Goal: Transaction & Acquisition: Purchase product/service

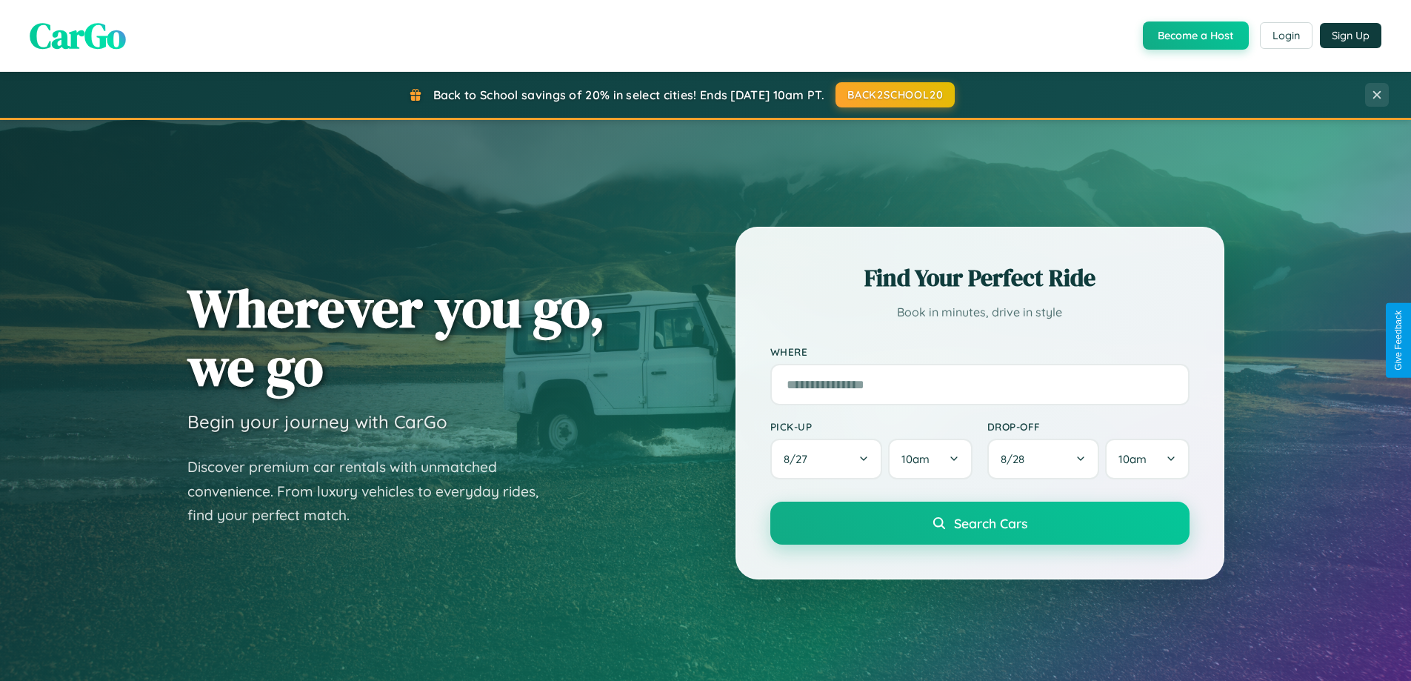
scroll to position [2850, 0]
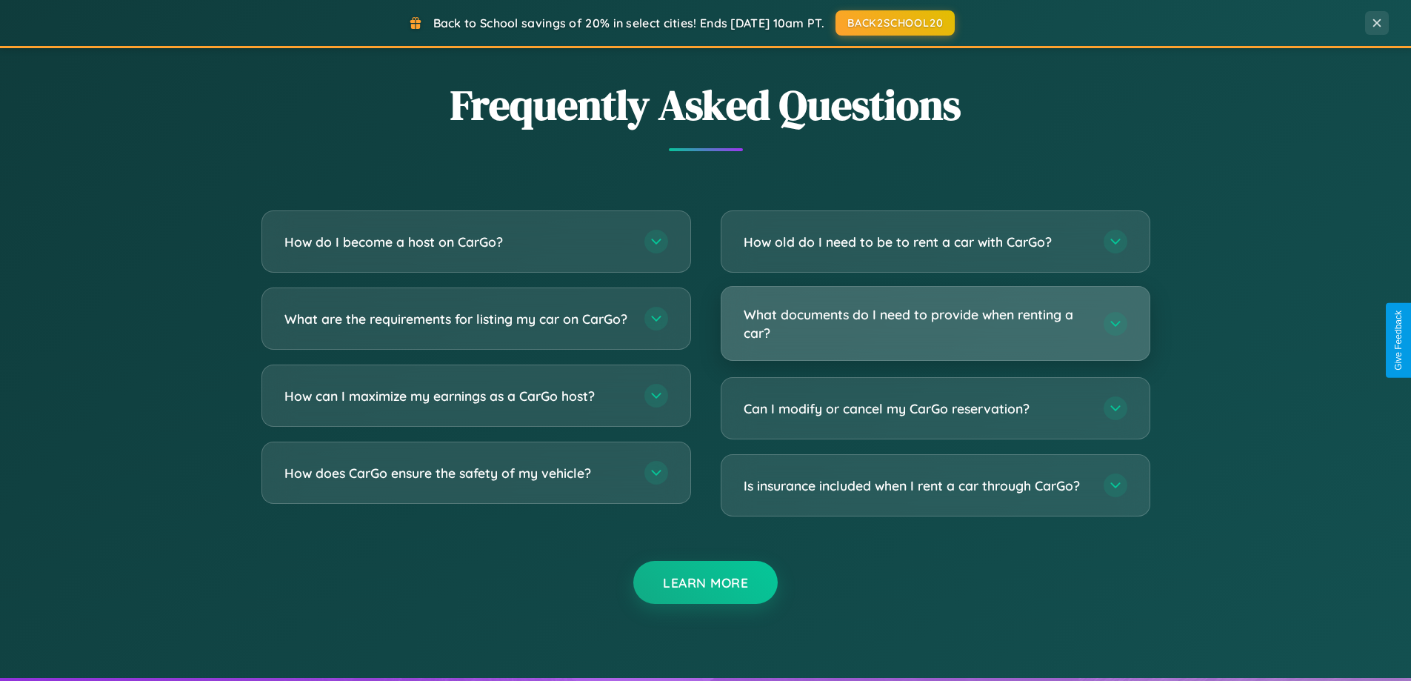
click at [935, 323] on h3 "What documents do I need to provide when renting a car?" at bounding box center [916, 323] width 345 height 36
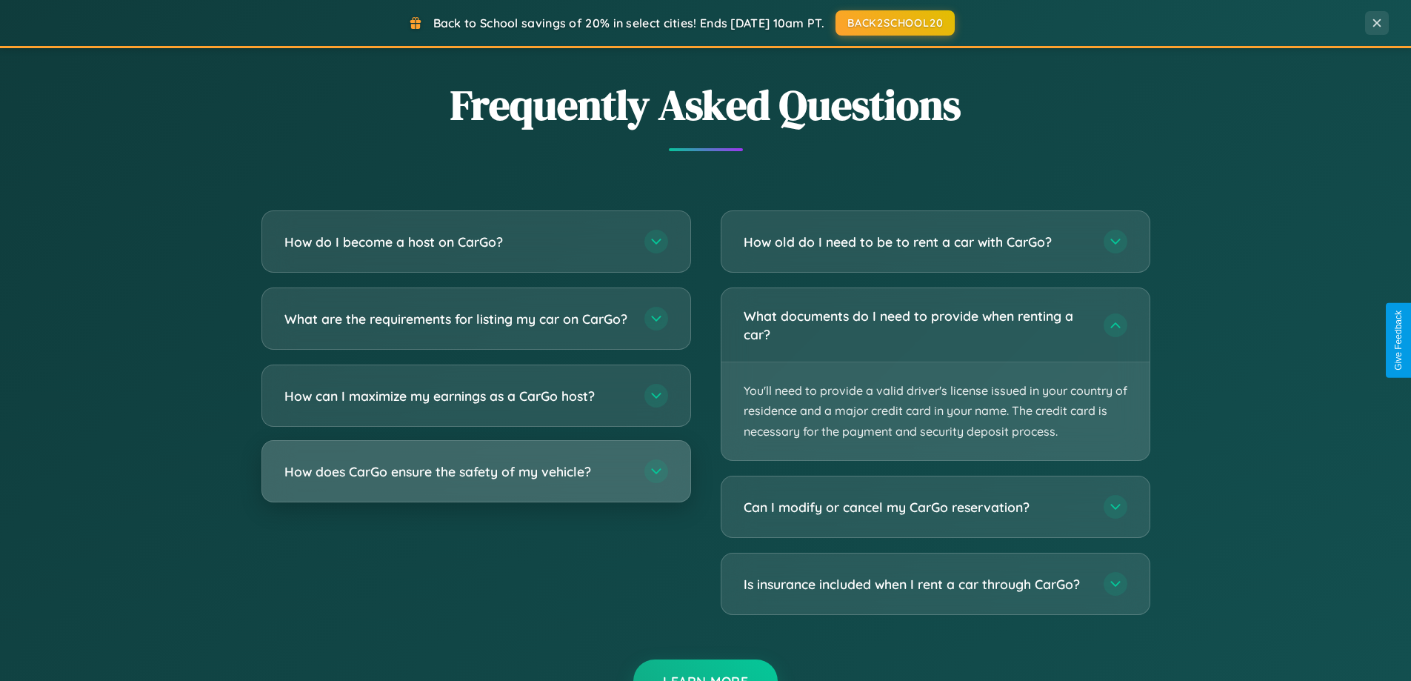
click at [475, 481] on h3 "How does CarGo ensure the safety of my vehicle?" at bounding box center [456, 471] width 345 height 19
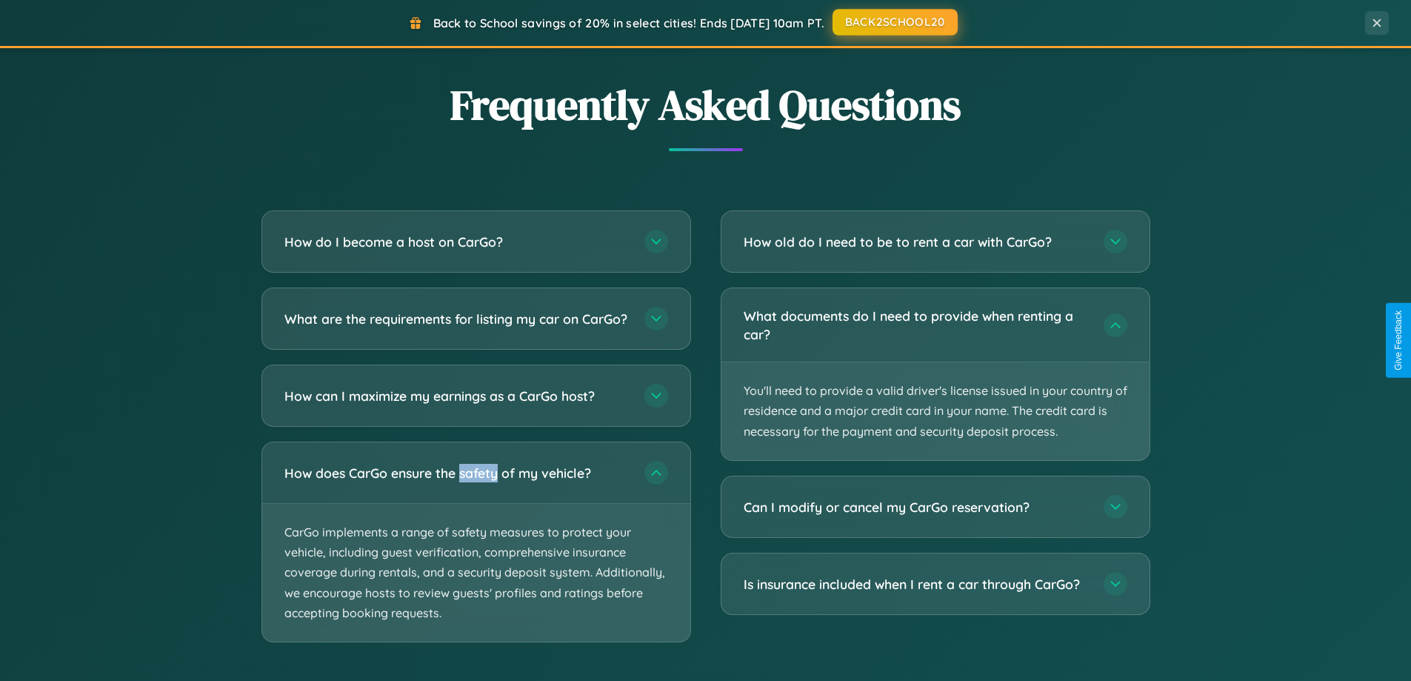
click at [894, 23] on button "BACK2SCHOOL20" at bounding box center [894, 22] width 125 height 27
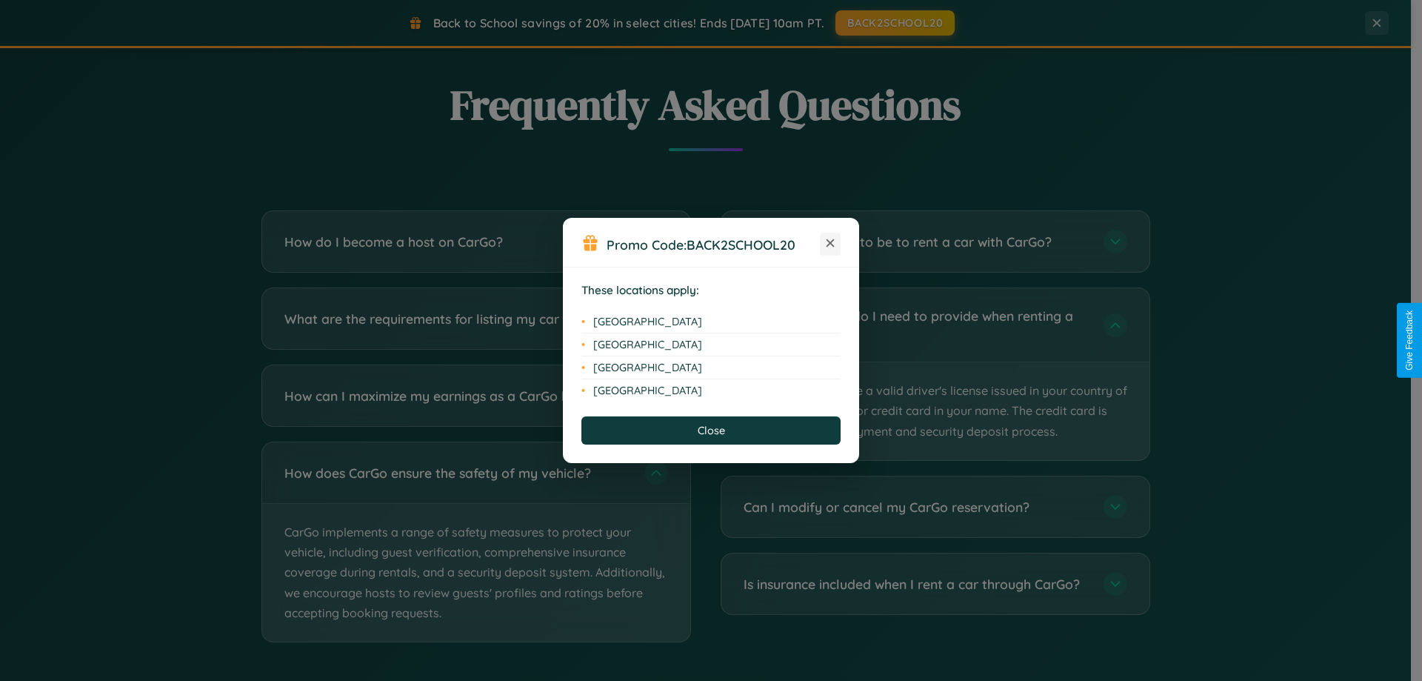
click at [830, 244] on icon at bounding box center [830, 243] width 8 height 8
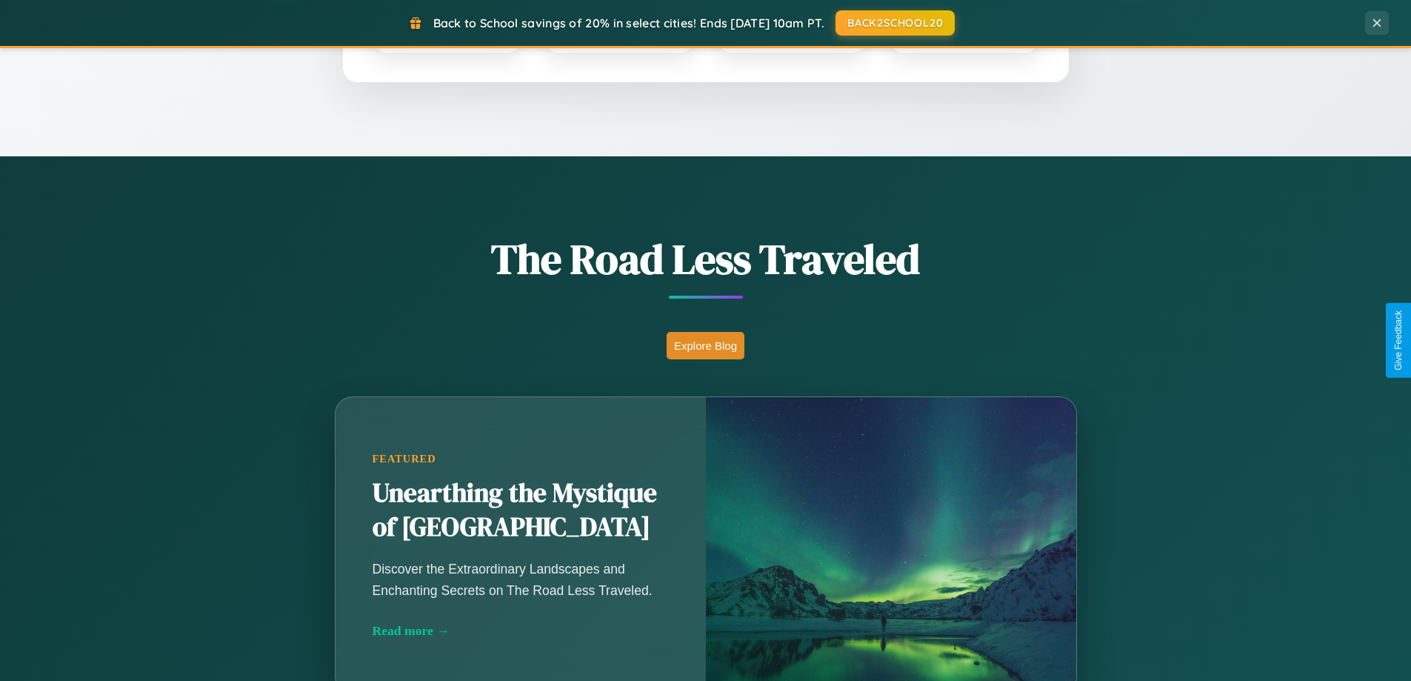
scroll to position [638, 0]
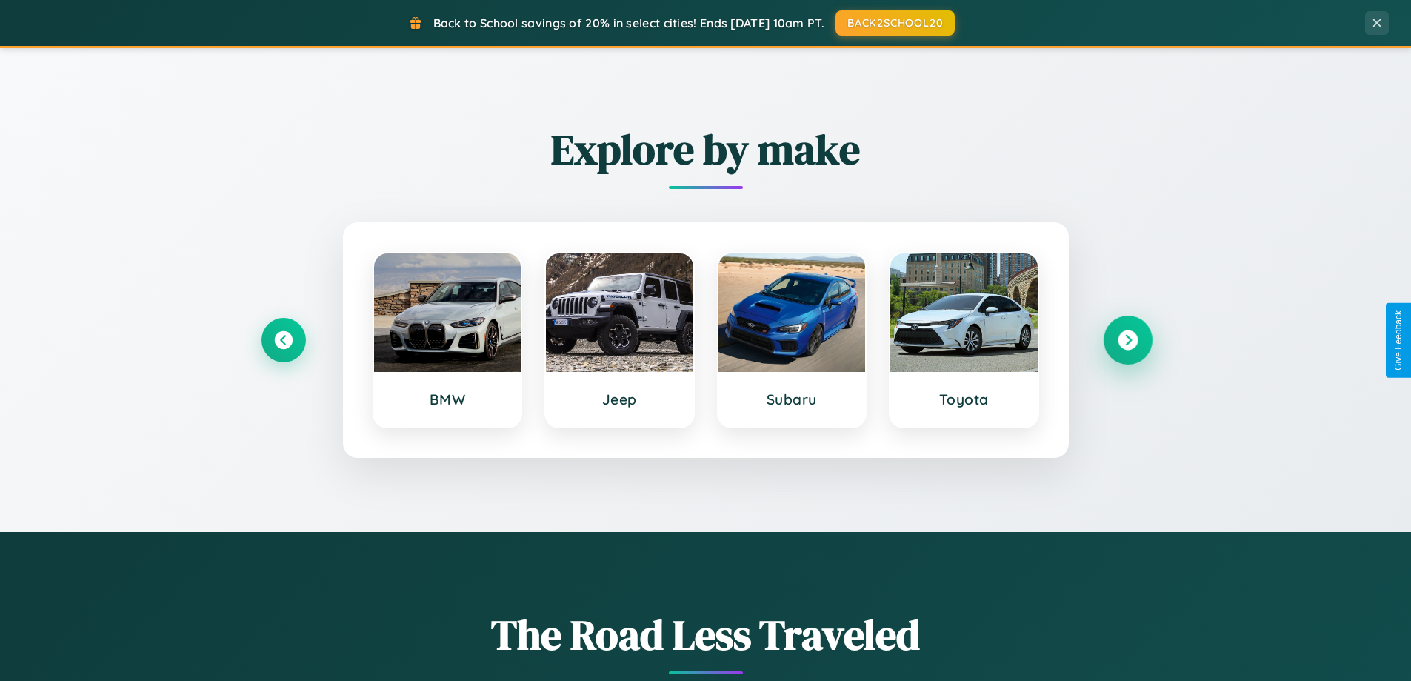
click at [1127, 340] on icon at bounding box center [1128, 340] width 20 height 20
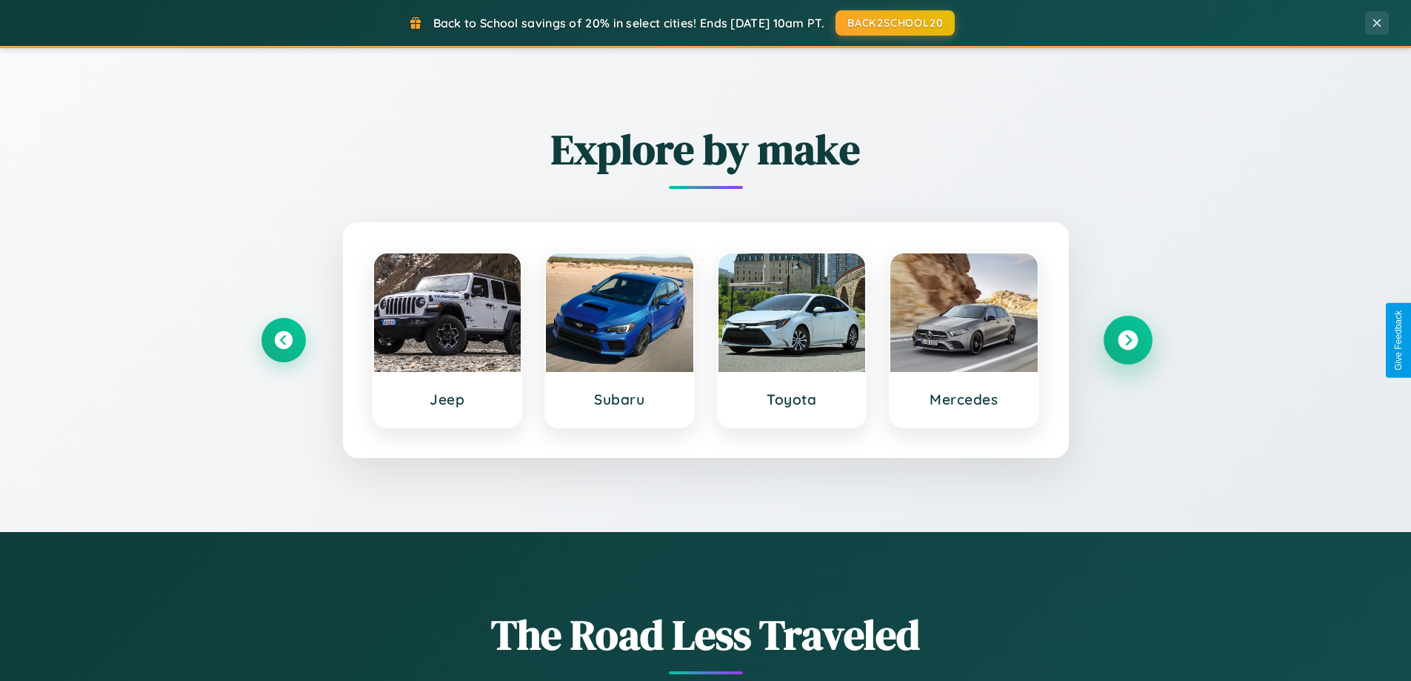
click at [1127, 340] on icon at bounding box center [1128, 340] width 20 height 20
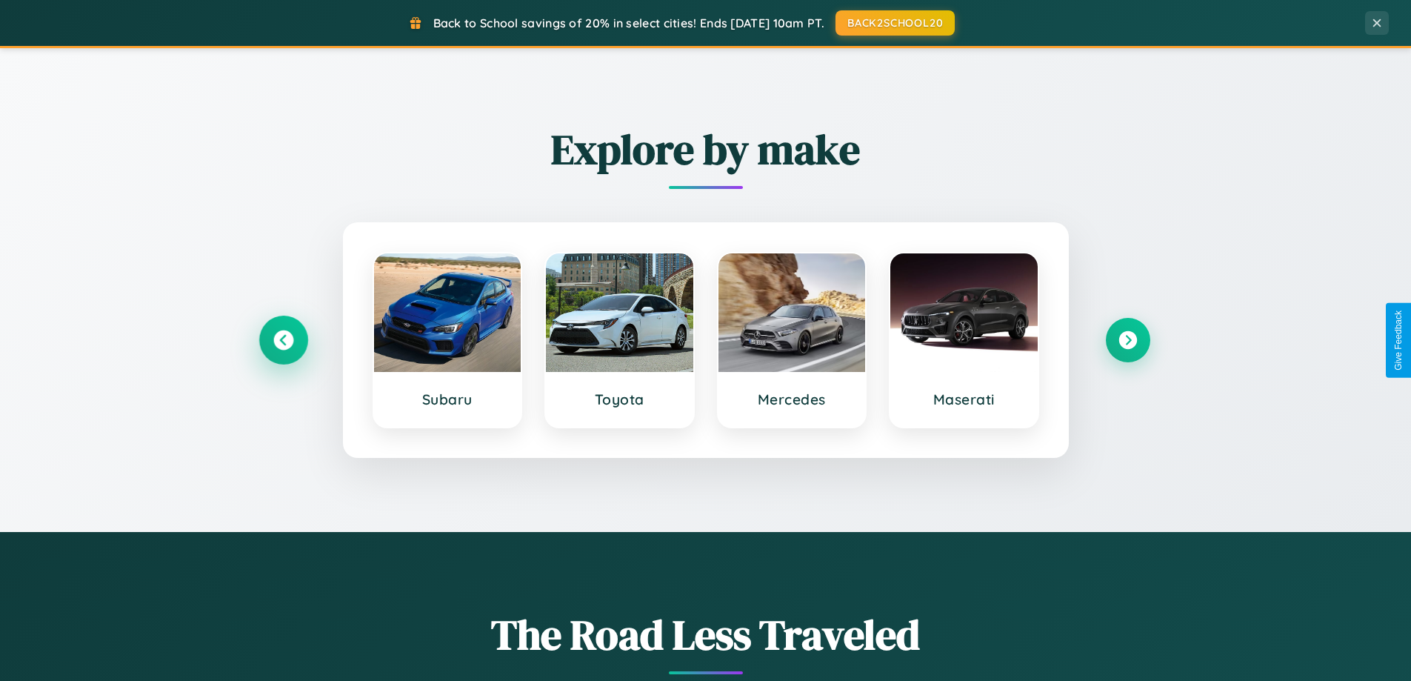
click at [283, 340] on icon at bounding box center [283, 340] width 20 height 20
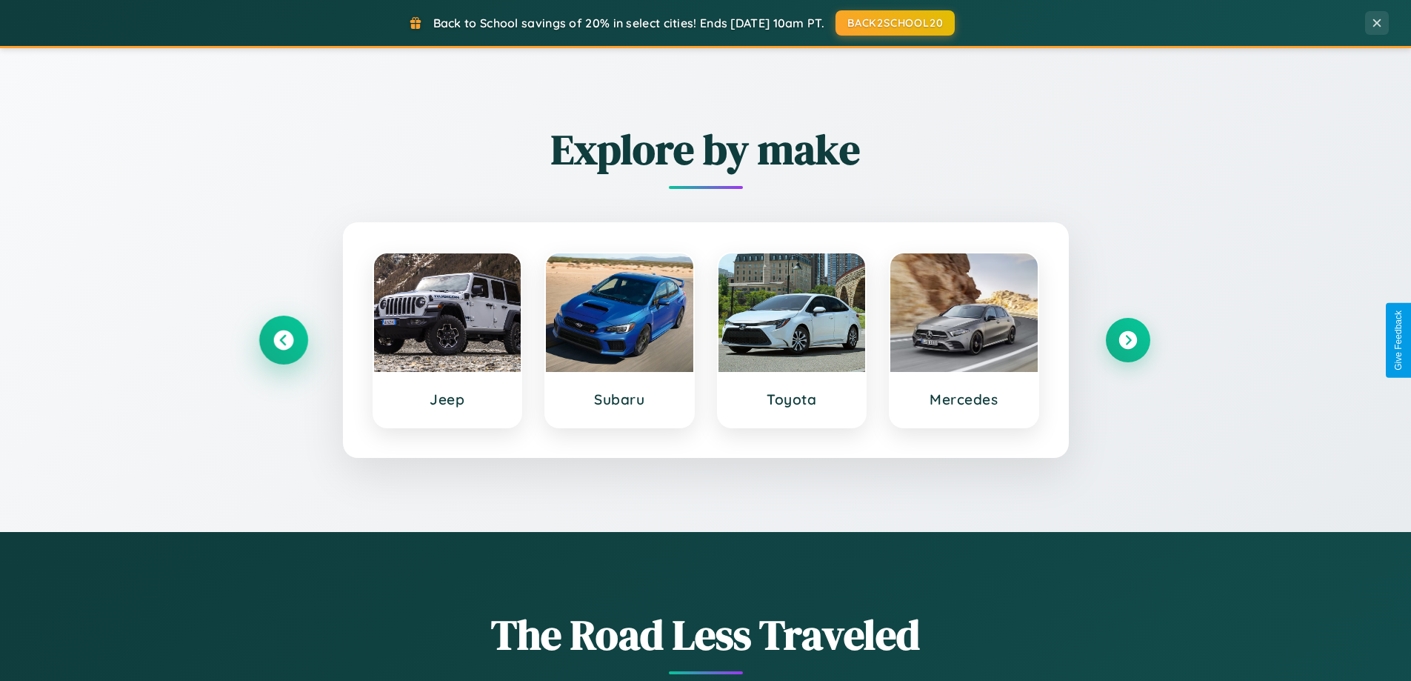
click at [283, 340] on icon at bounding box center [283, 340] width 20 height 20
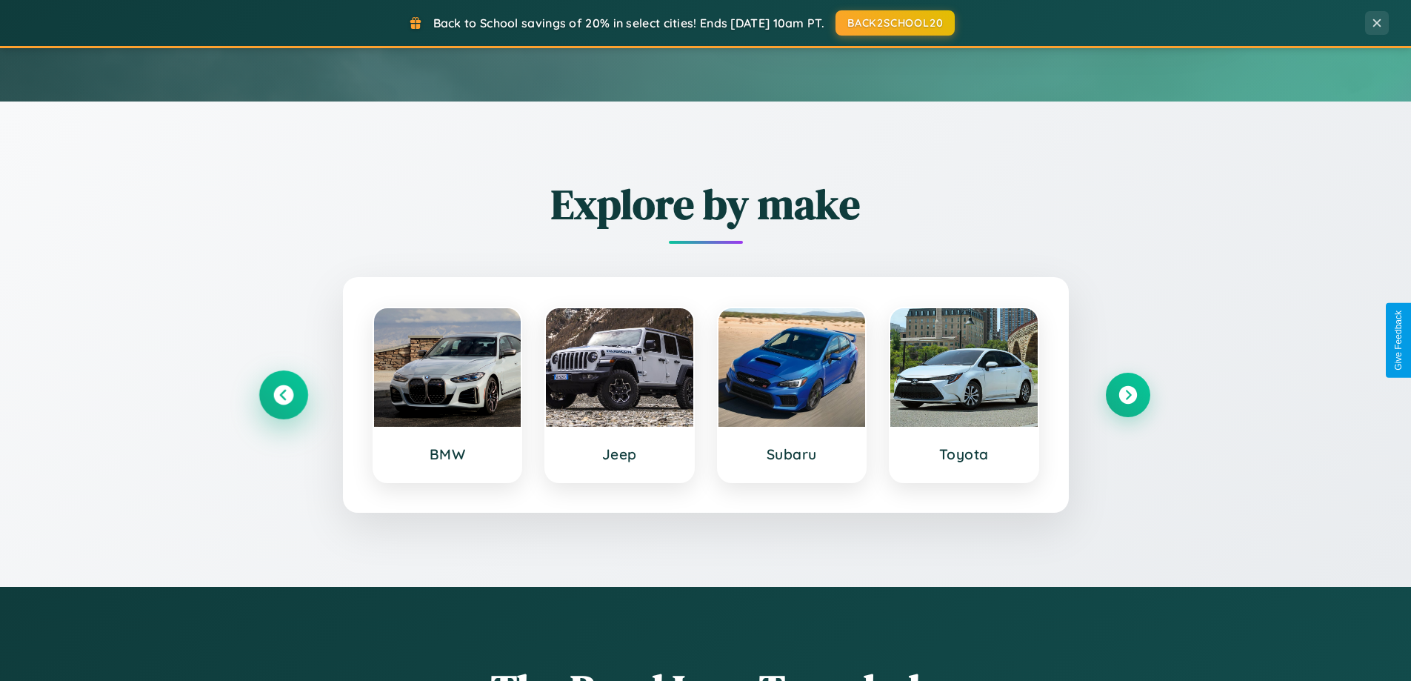
scroll to position [44, 0]
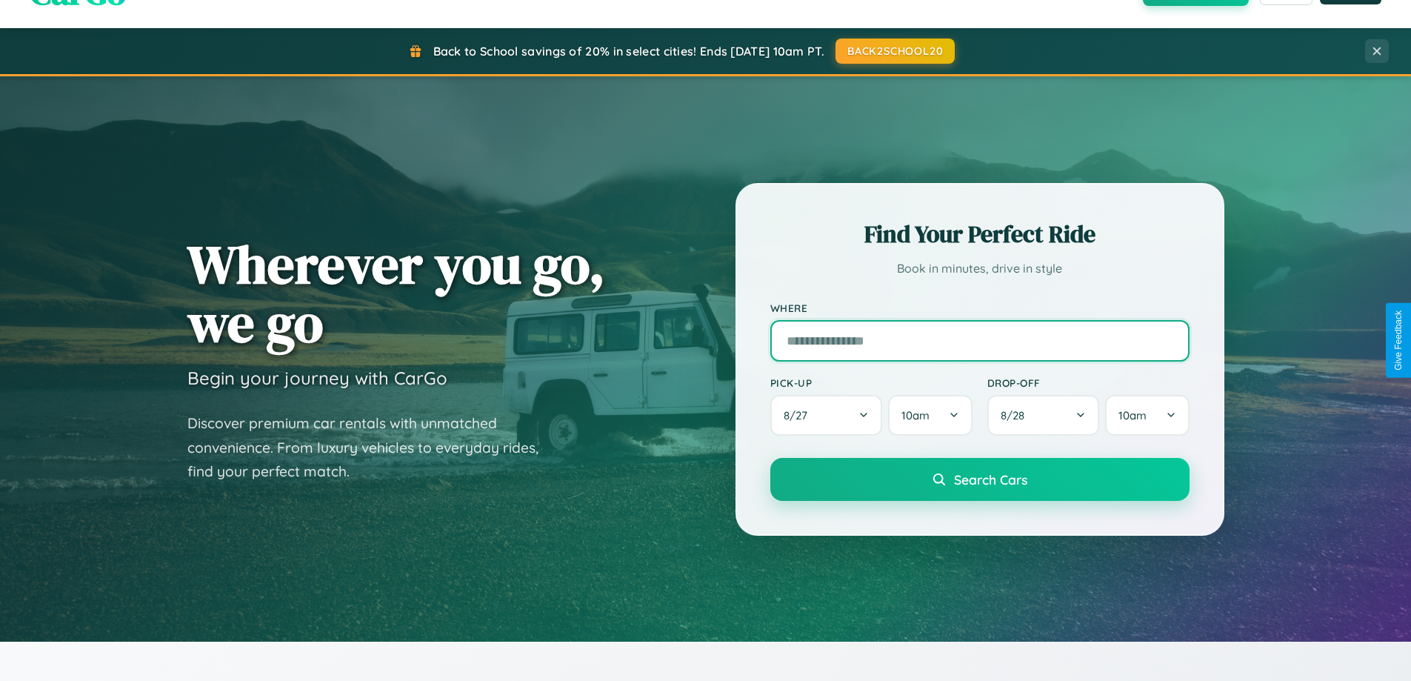
click at [979, 340] on input "text" at bounding box center [979, 340] width 419 height 41
type input "**********"
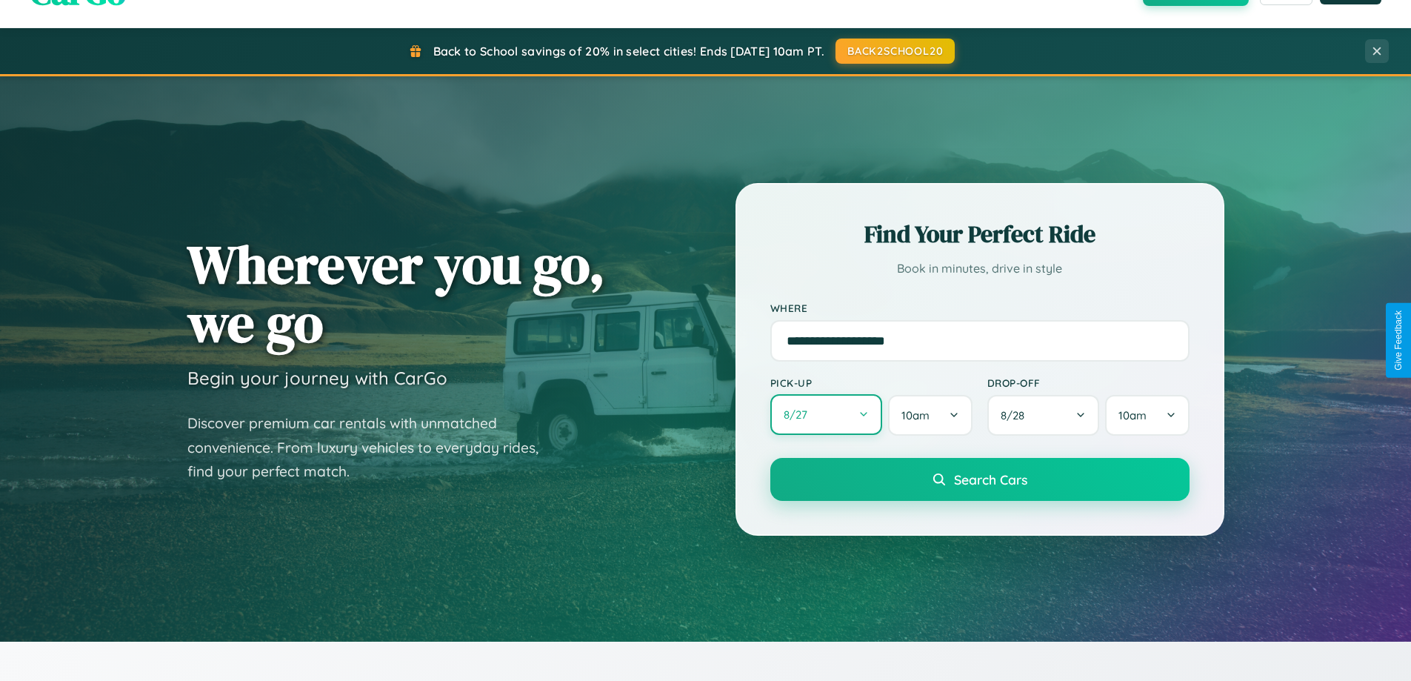
click at [826, 415] on button "8 / 27" at bounding box center [826, 414] width 113 height 41
select select "*"
select select "****"
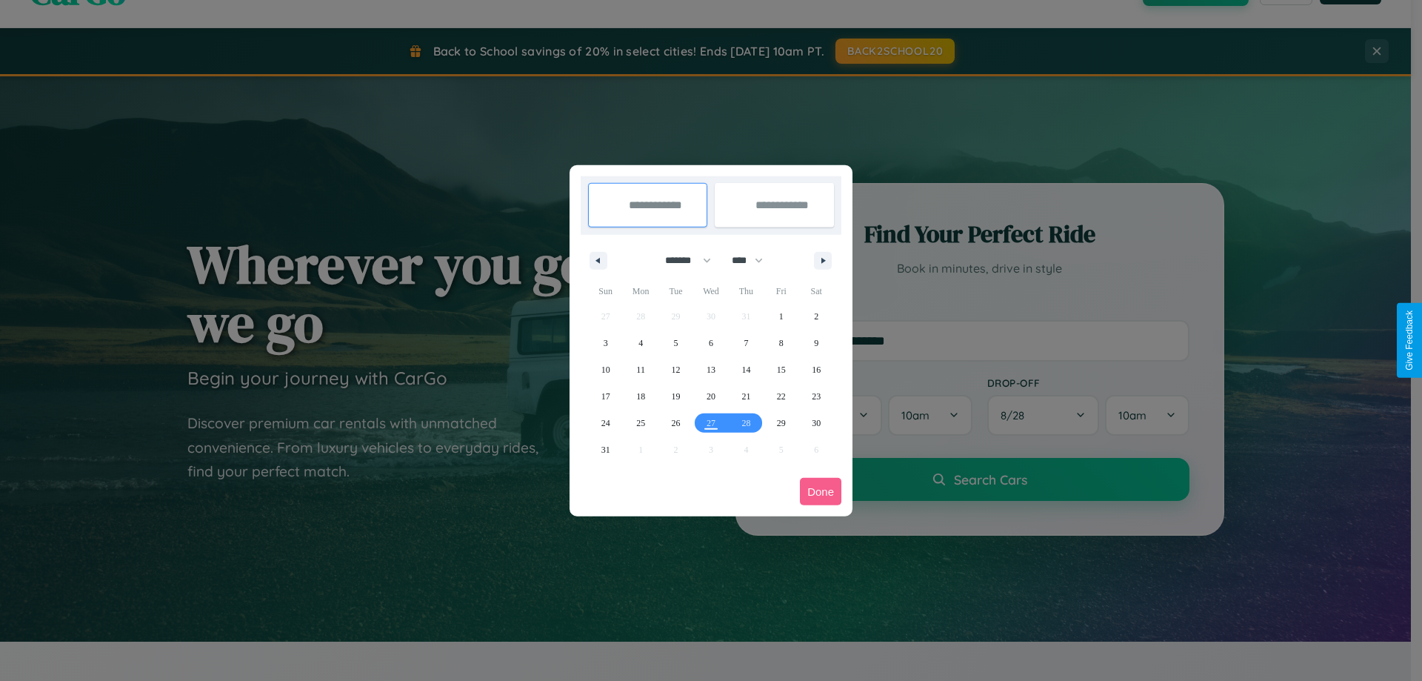
drag, startPoint x: 681, startPoint y: 260, endPoint x: 711, endPoint y: 297, distance: 47.4
click at [681, 260] on select "******* ******** ***** ***** *** **** **** ****** ********* ******* ******** **…" at bounding box center [685, 260] width 63 height 24
select select "**"
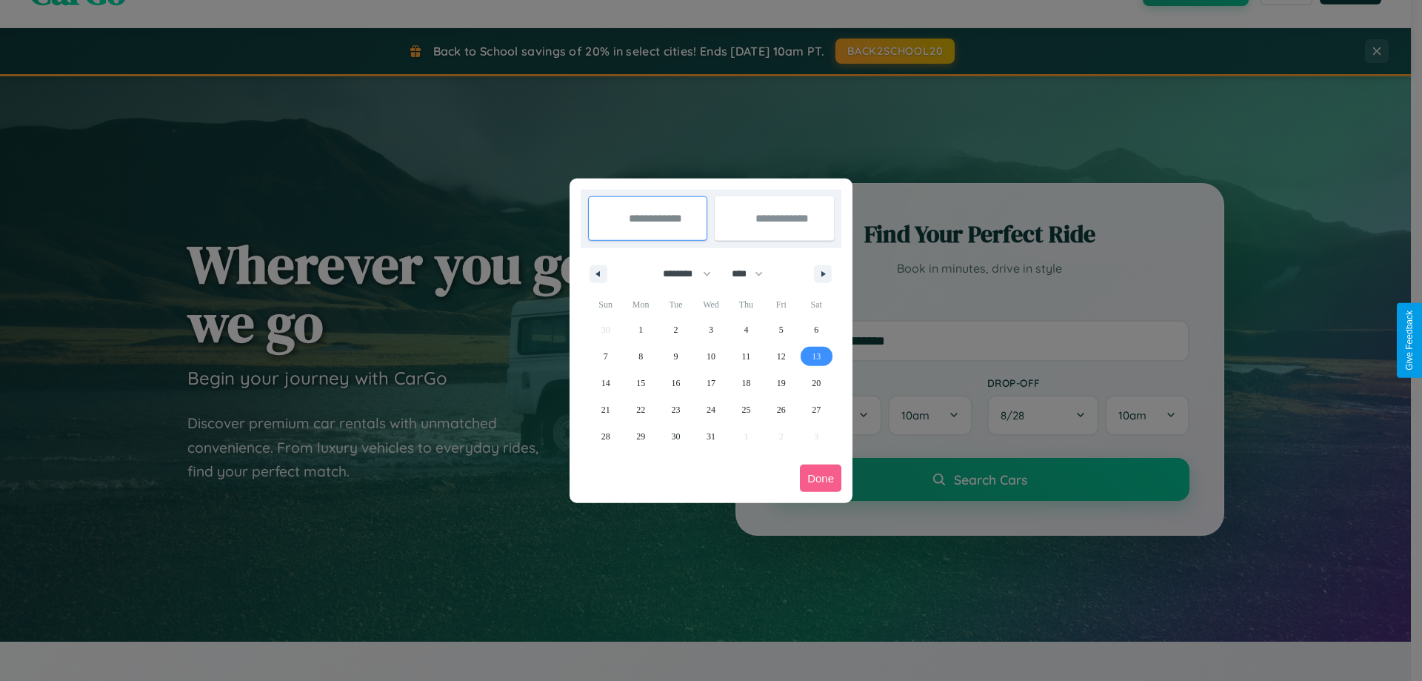
click at [816, 355] on span "13" at bounding box center [816, 356] width 9 height 27
type input "**********"
click at [746, 382] on span "18" at bounding box center [745, 383] width 9 height 27
type input "**********"
click at [821, 478] on button "Done" at bounding box center [820, 477] width 41 height 27
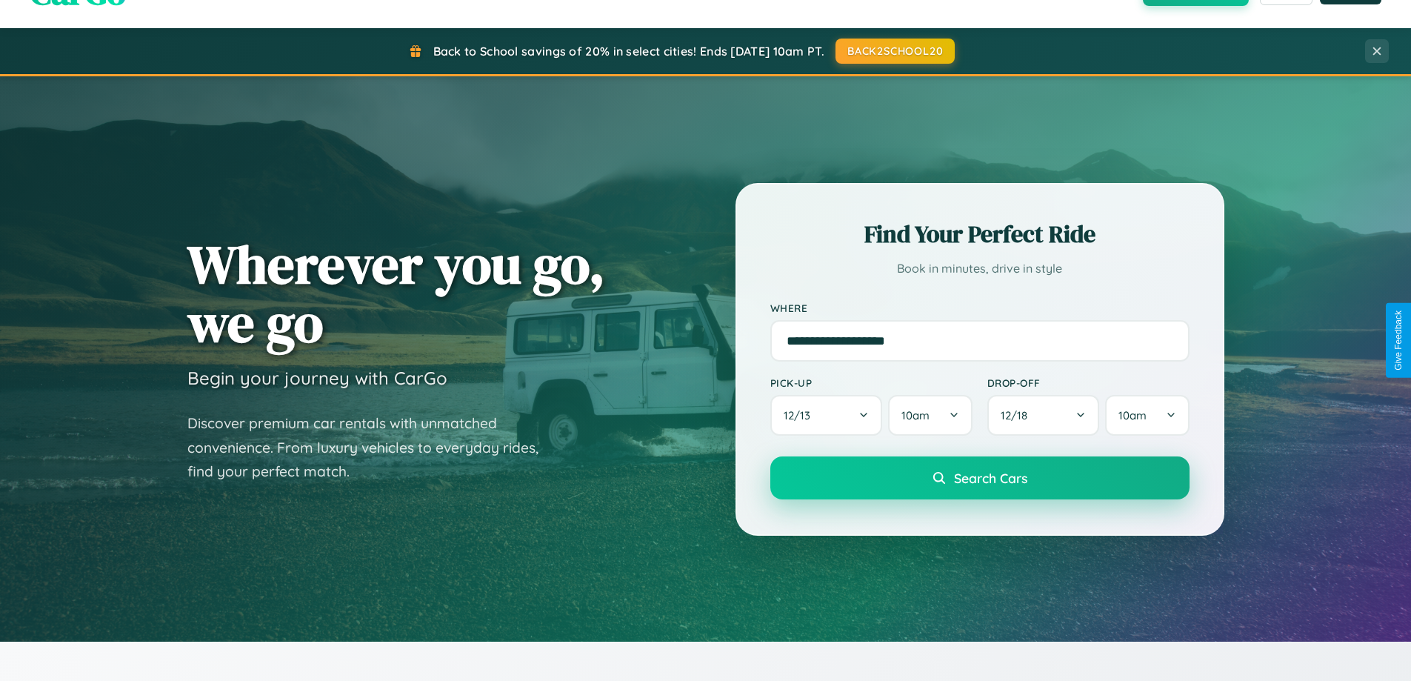
click at [979, 478] on span "Search Cars" at bounding box center [990, 478] width 73 height 16
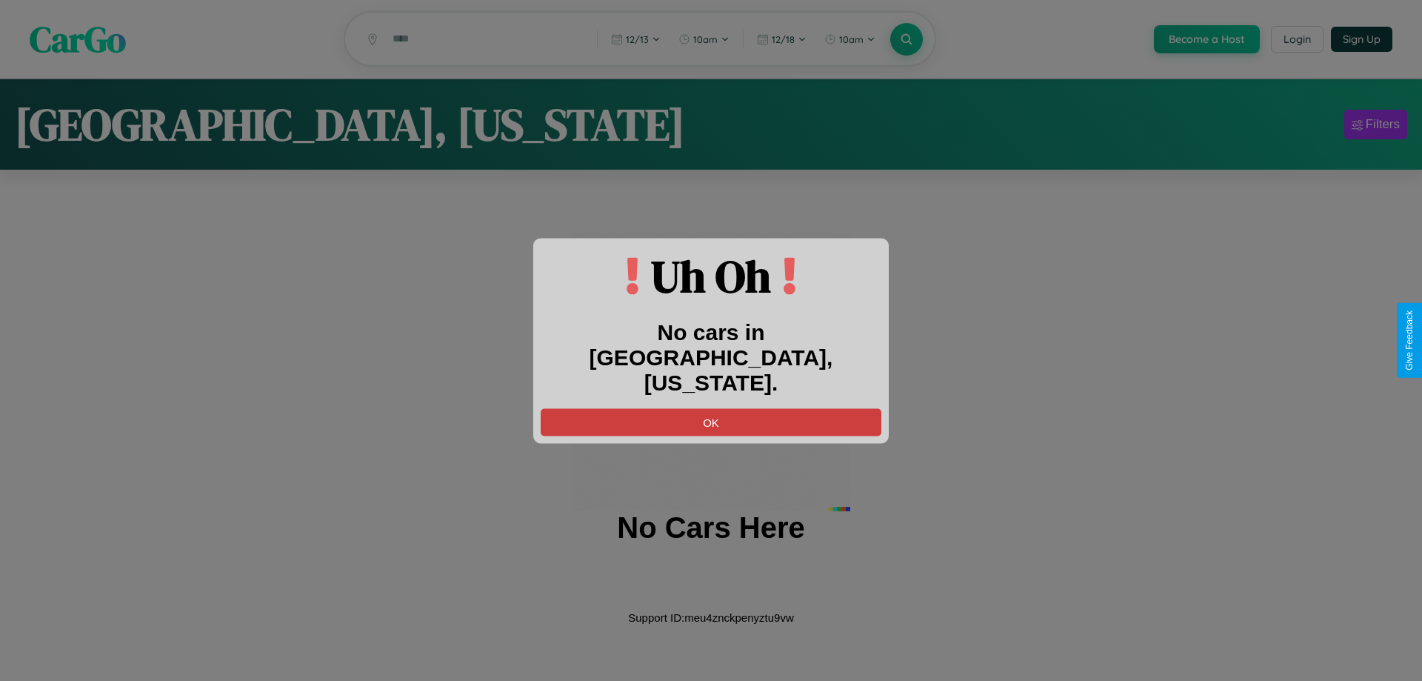
click at [711, 408] on button "OK" at bounding box center [711, 421] width 341 height 27
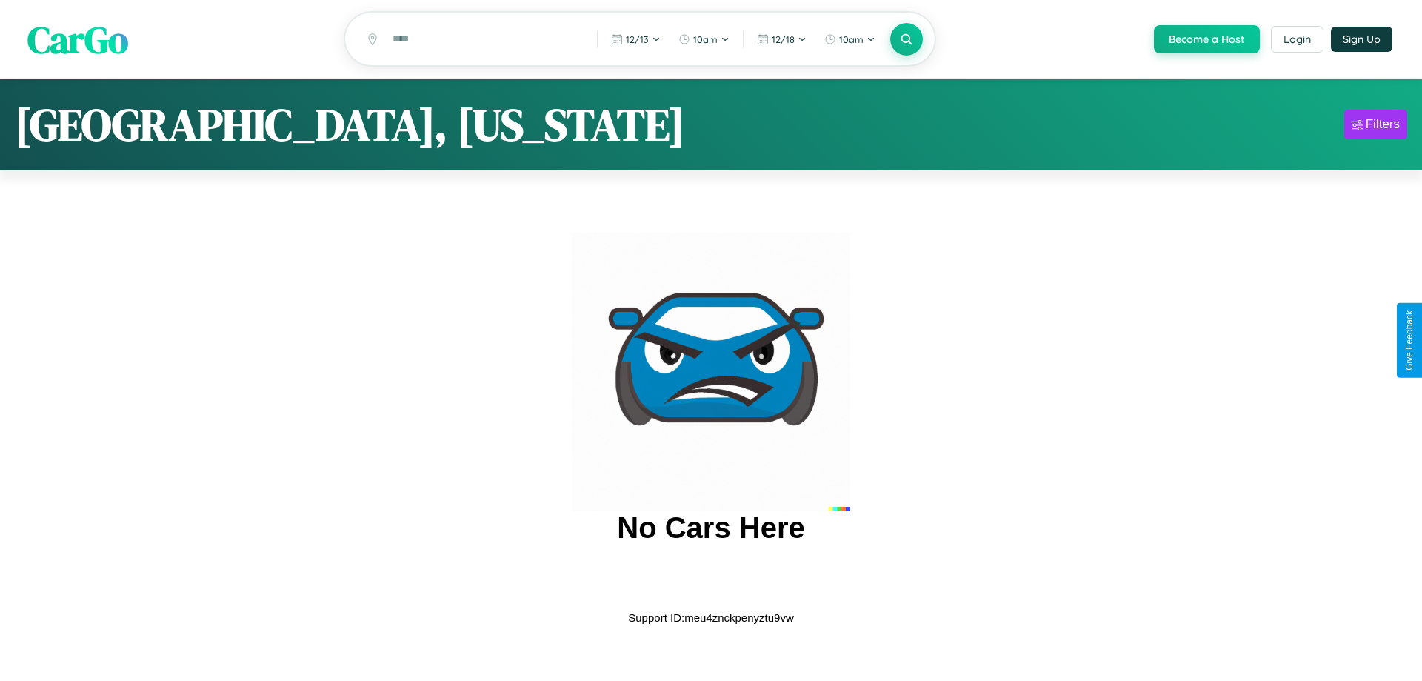
click at [78, 40] on span "CarGo" at bounding box center [77, 38] width 101 height 51
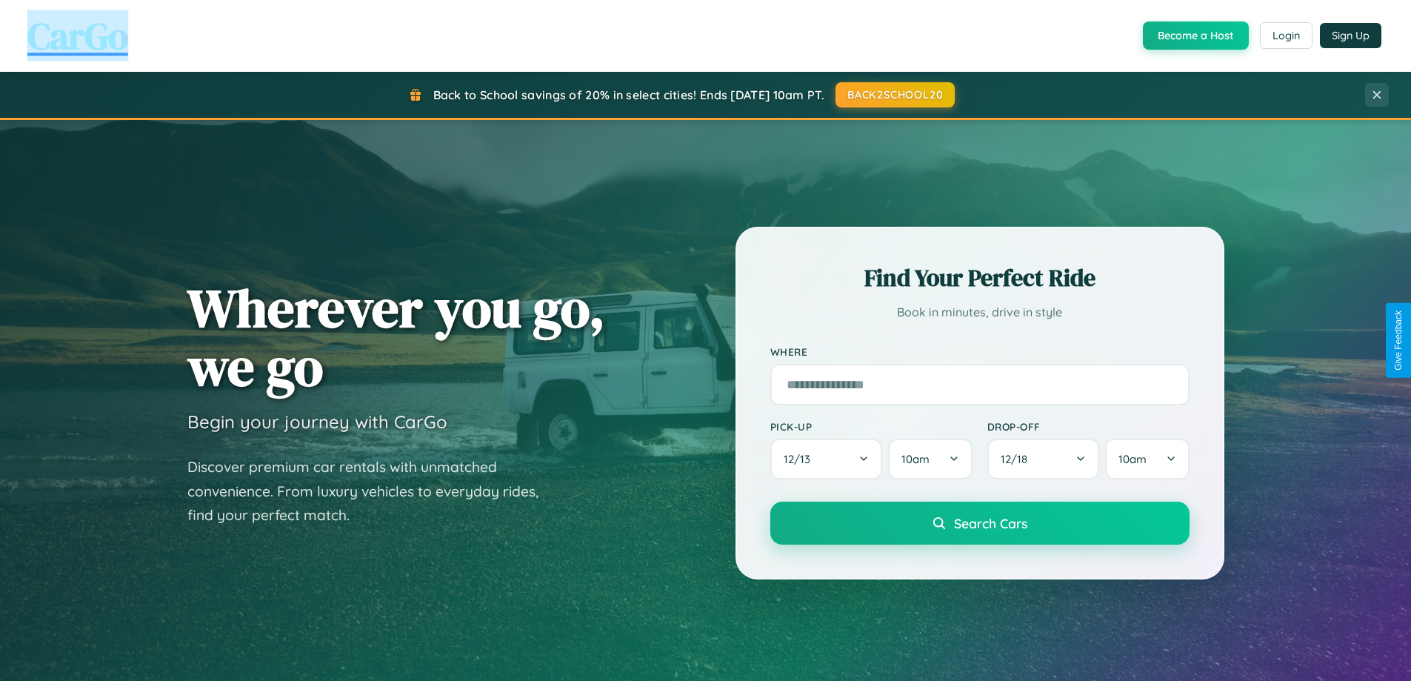
scroll to position [638, 0]
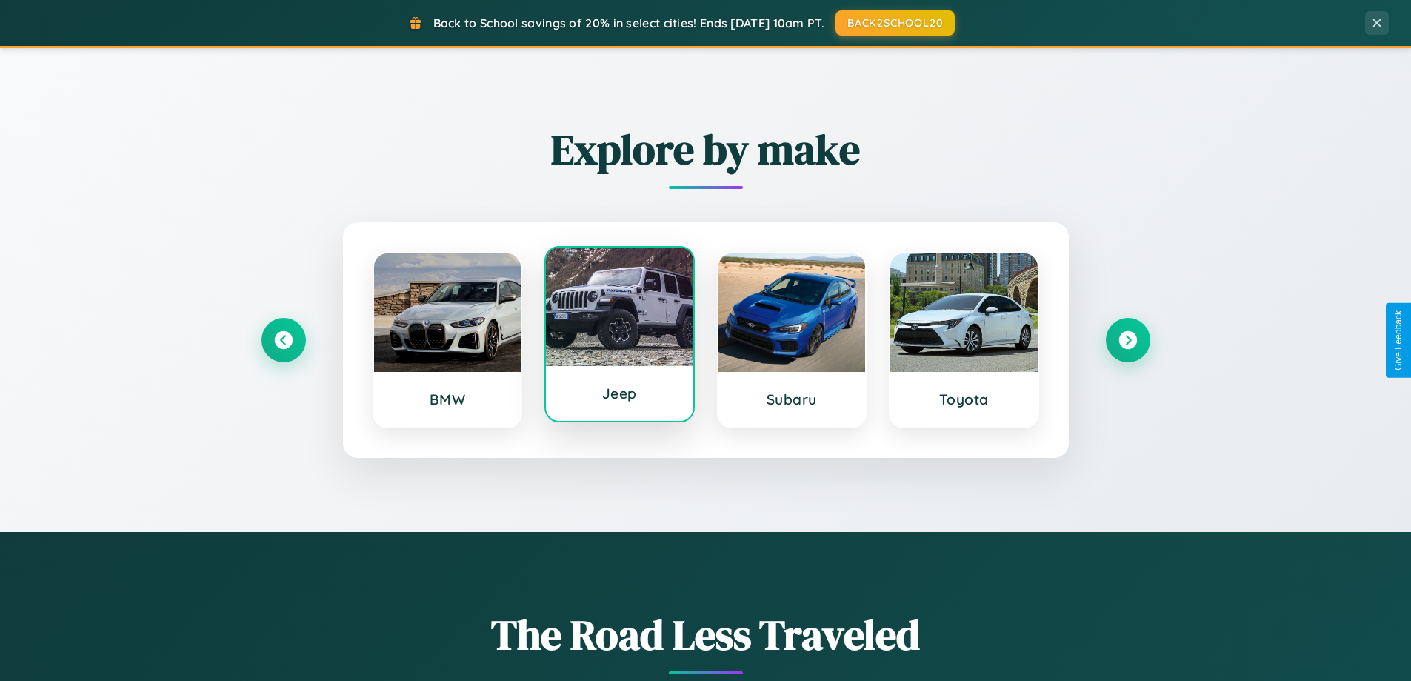
click at [619, 337] on div at bounding box center [619, 306] width 147 height 118
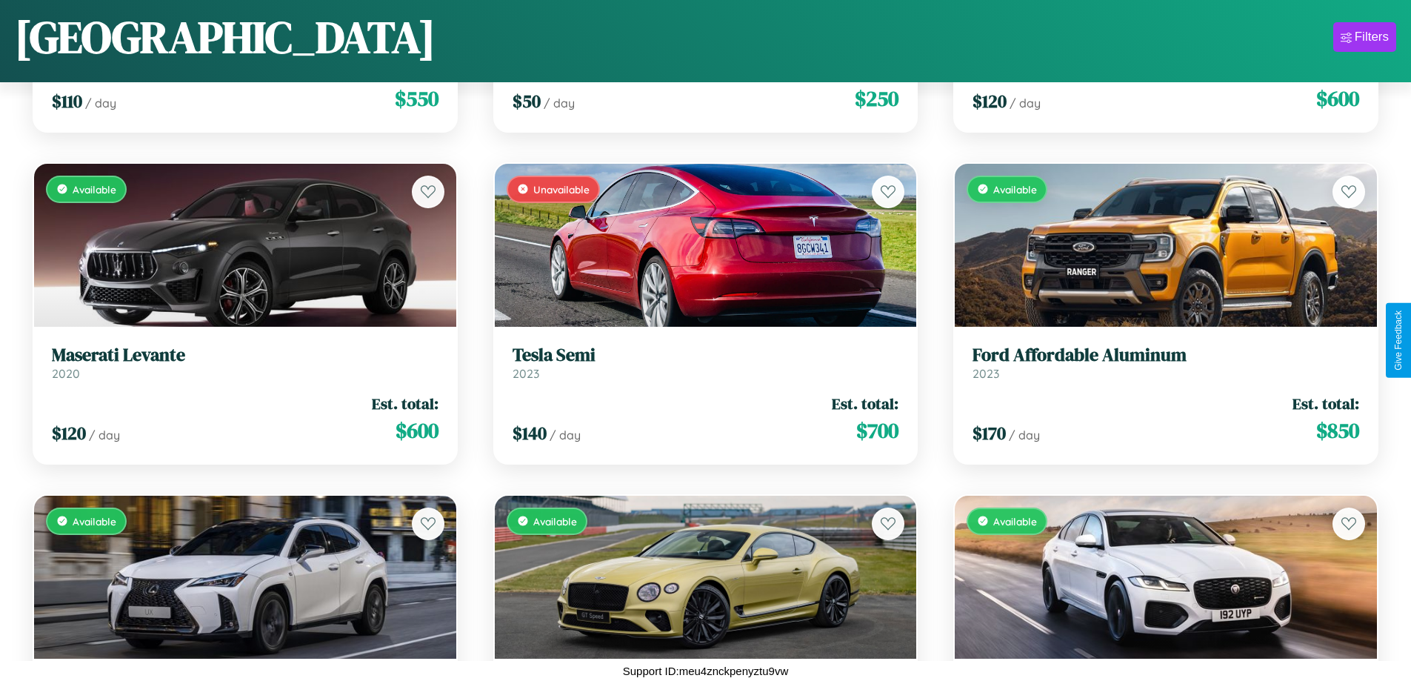
scroll to position [13473, 0]
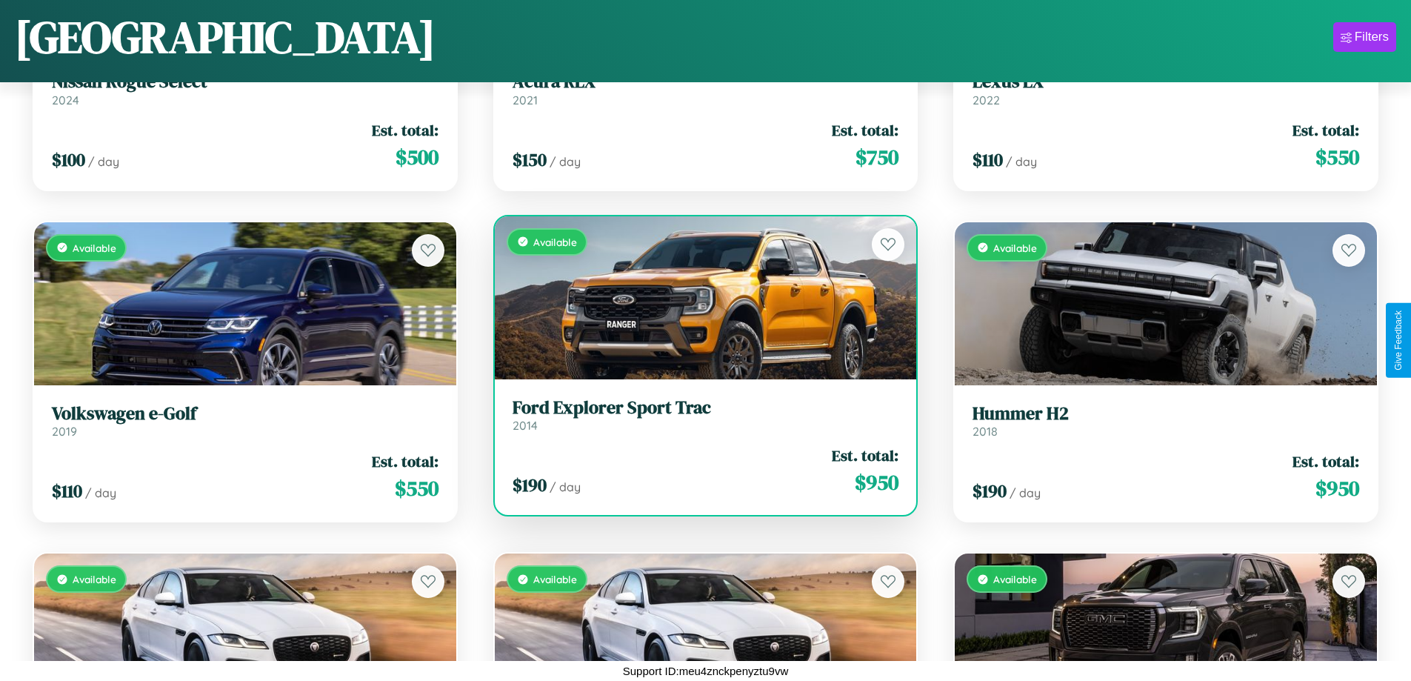
click at [699, 470] on div "$ 190 / day Est. total: $ 950" at bounding box center [705, 470] width 387 height 53
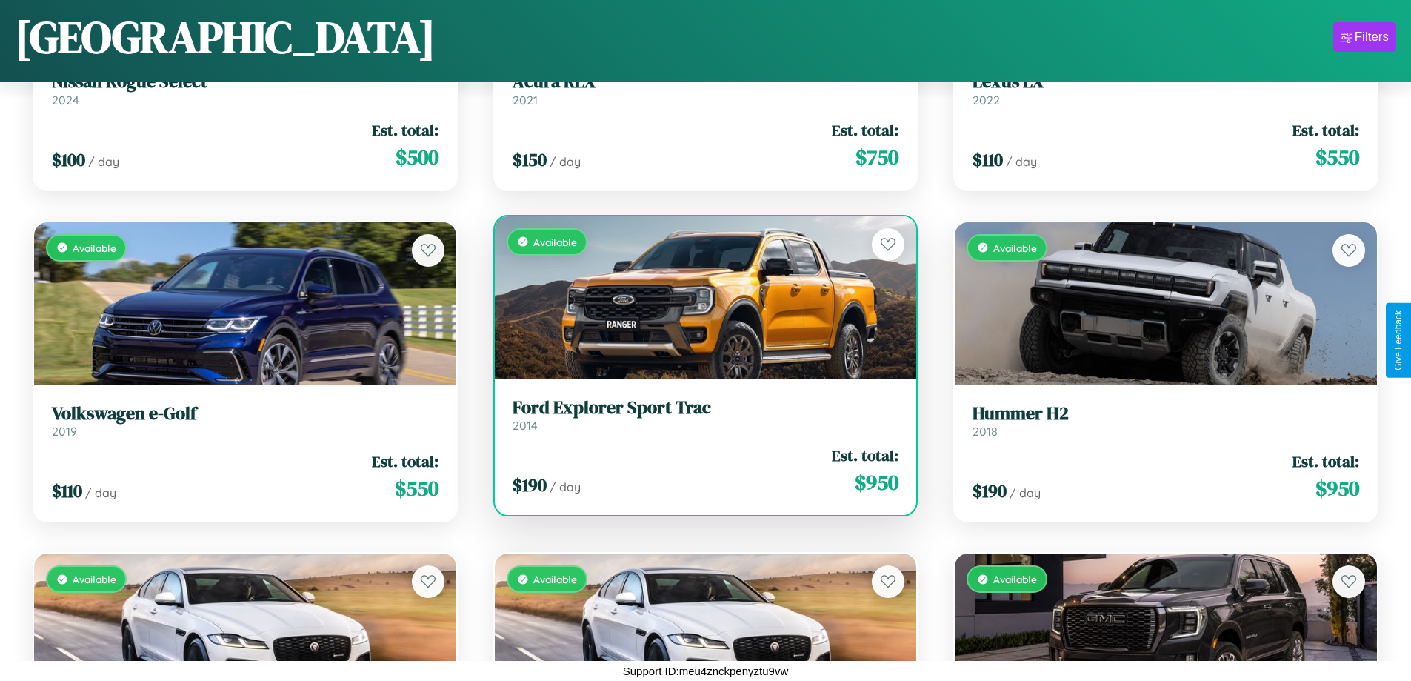
click at [699, 470] on div "$ 190 / day Est. total: $ 950" at bounding box center [705, 470] width 387 height 53
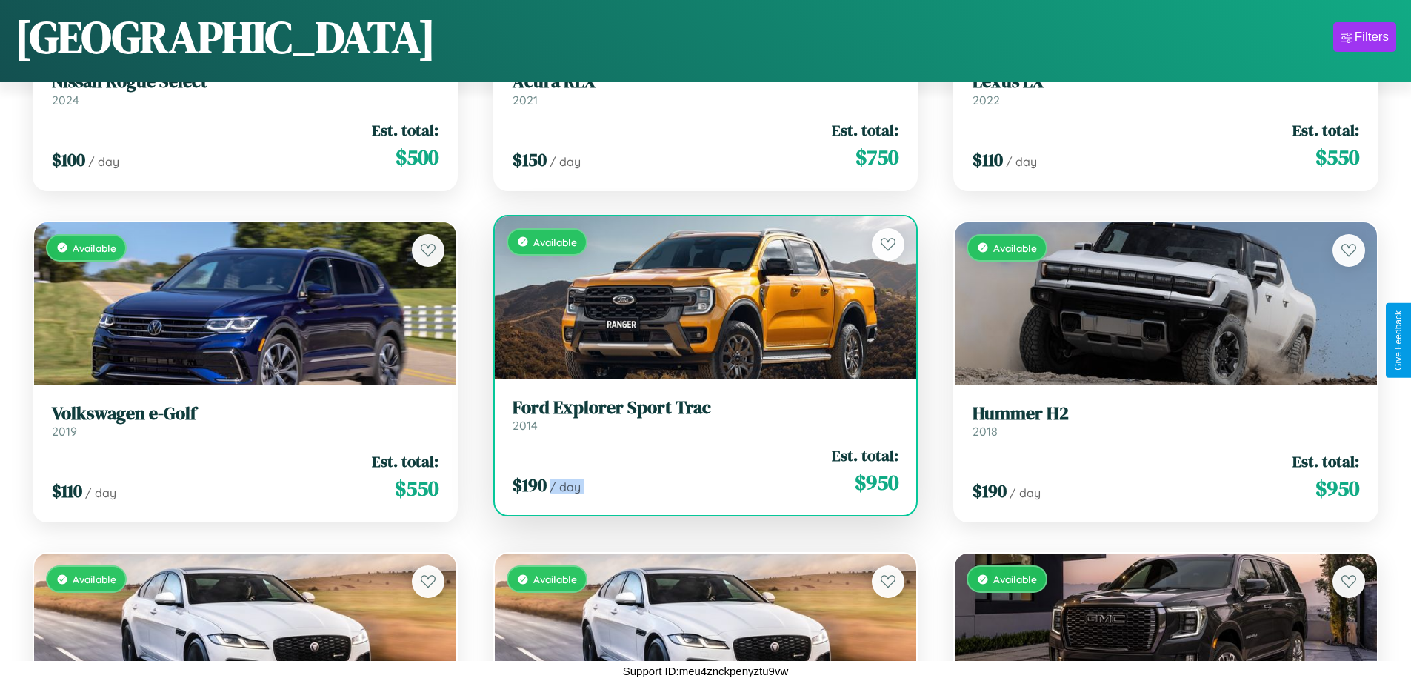
click at [699, 470] on div "$ 190 / day Est. total: $ 950" at bounding box center [705, 470] width 387 height 53
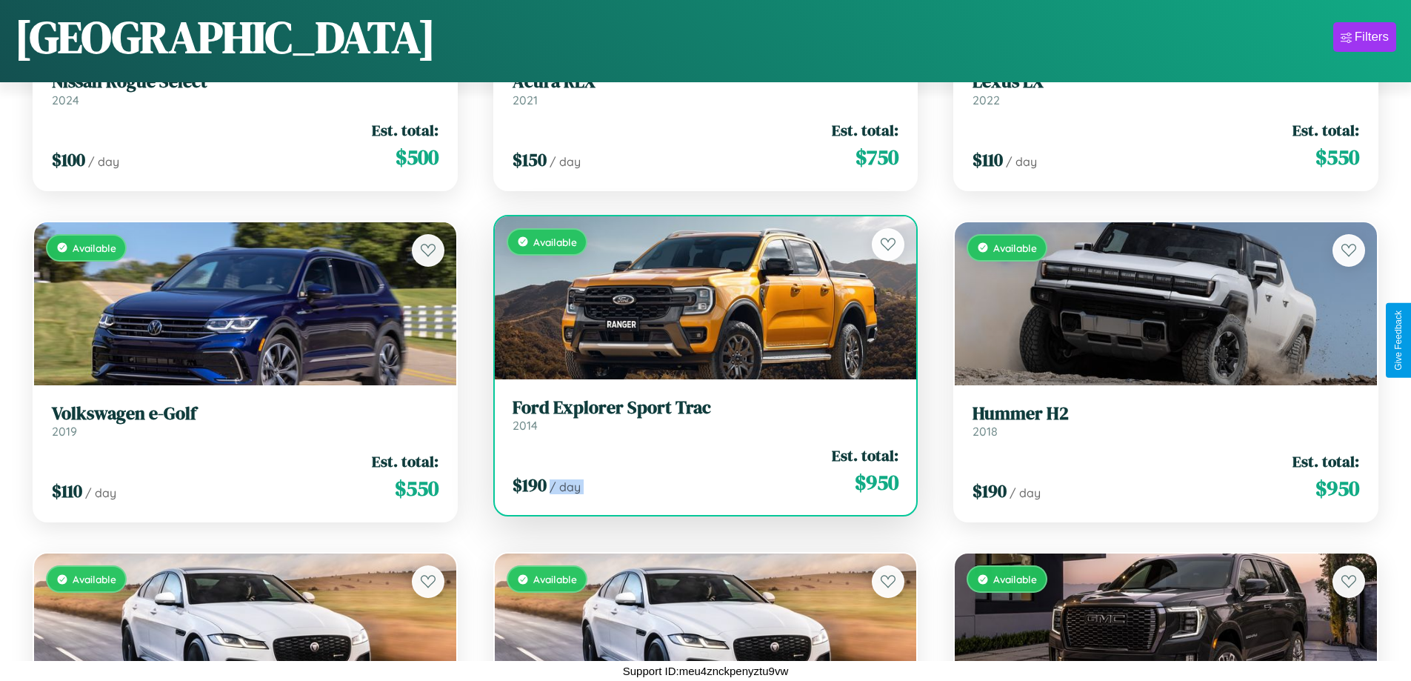
click at [699, 470] on div "$ 190 / day Est. total: $ 950" at bounding box center [705, 470] width 387 height 53
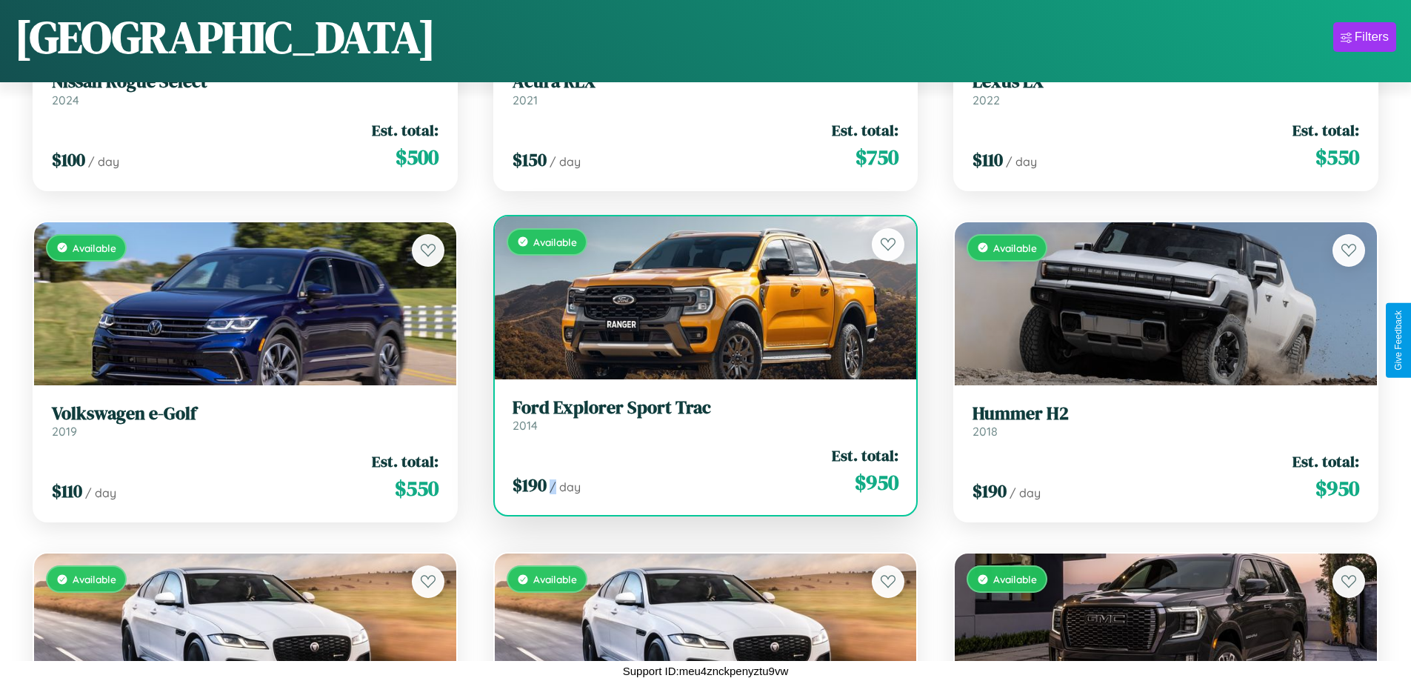
click at [699, 470] on div "$ 190 / day Est. total: $ 950" at bounding box center [705, 470] width 387 height 53
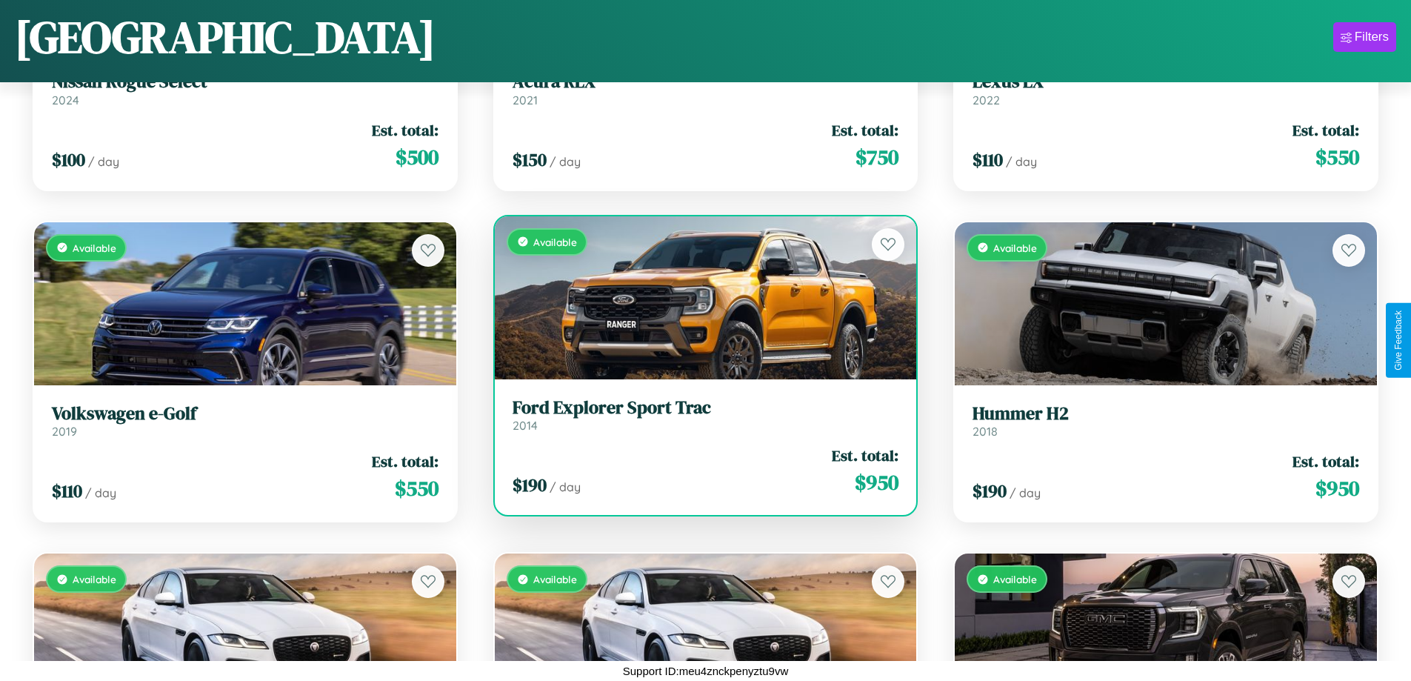
click at [699, 415] on h3 "Ford Explorer Sport Trac" at bounding box center [705, 407] width 387 height 21
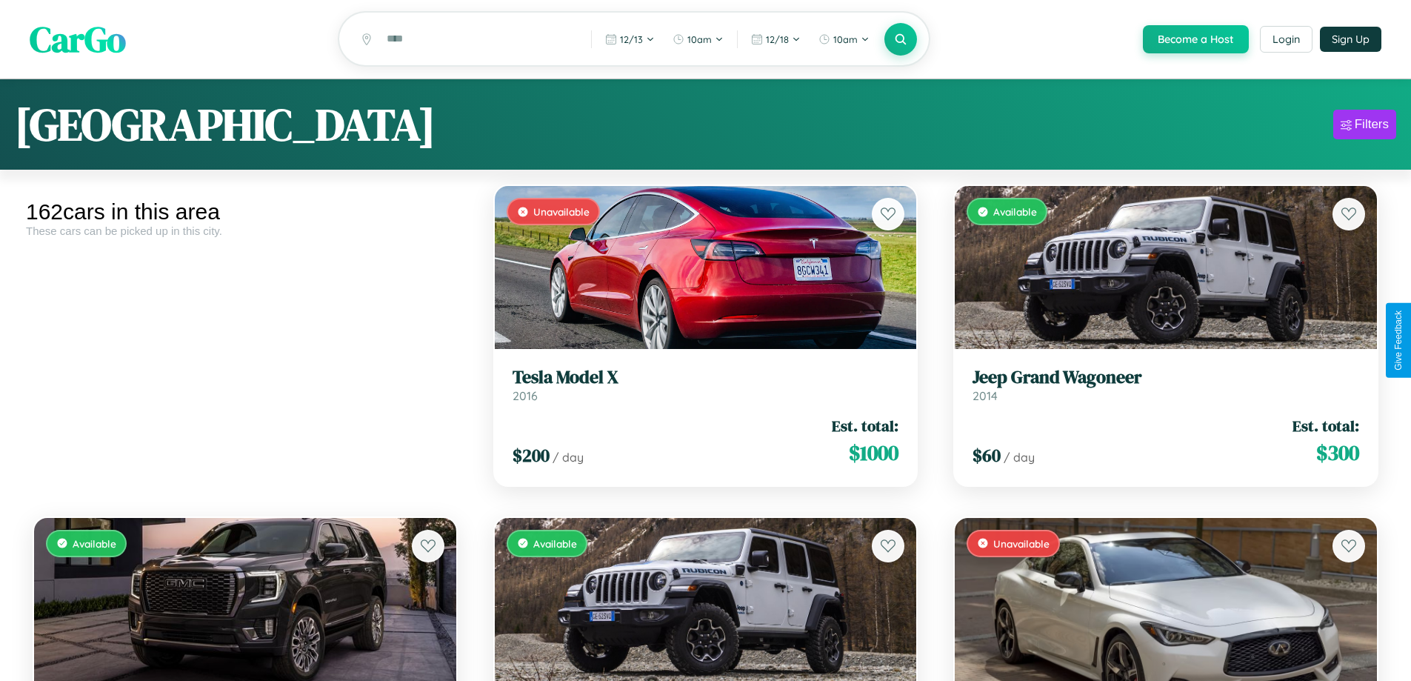
scroll to position [3524, 0]
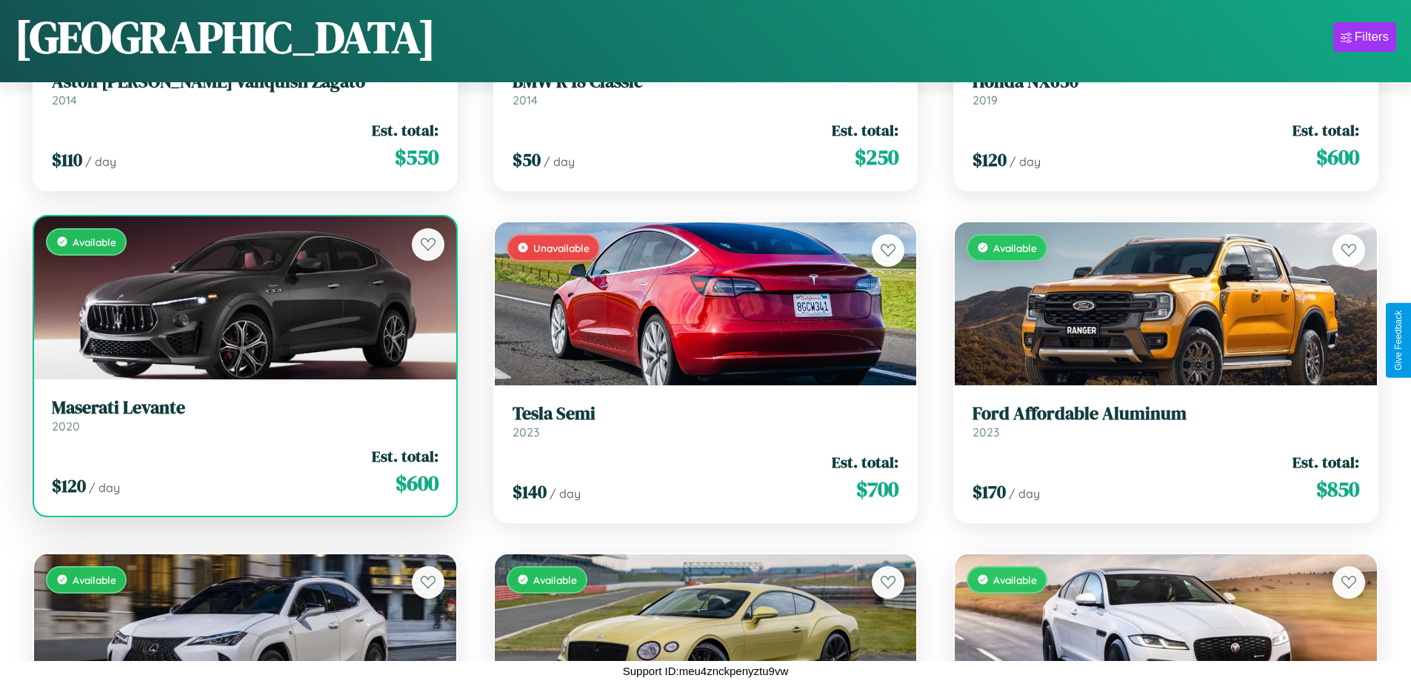
click at [243, 421] on link "Maserati Levante 2020" at bounding box center [245, 415] width 387 height 36
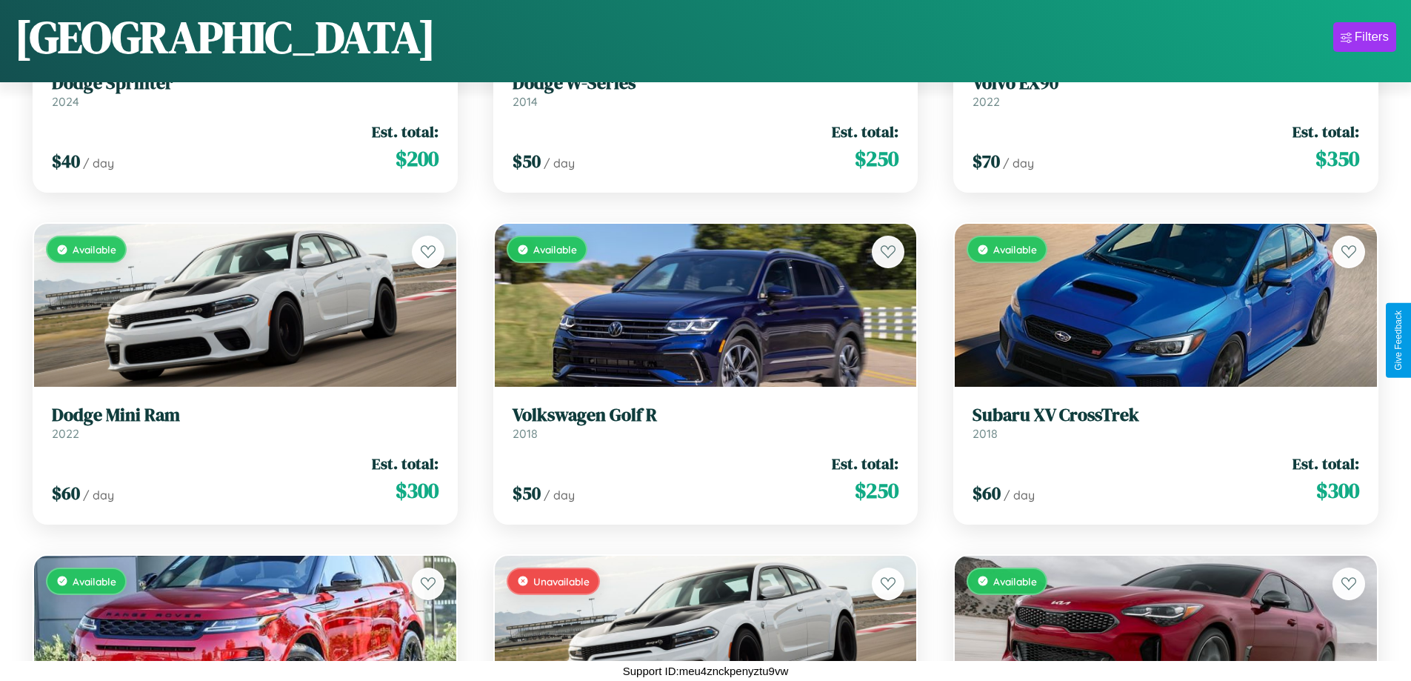
scroll to position [8499, 0]
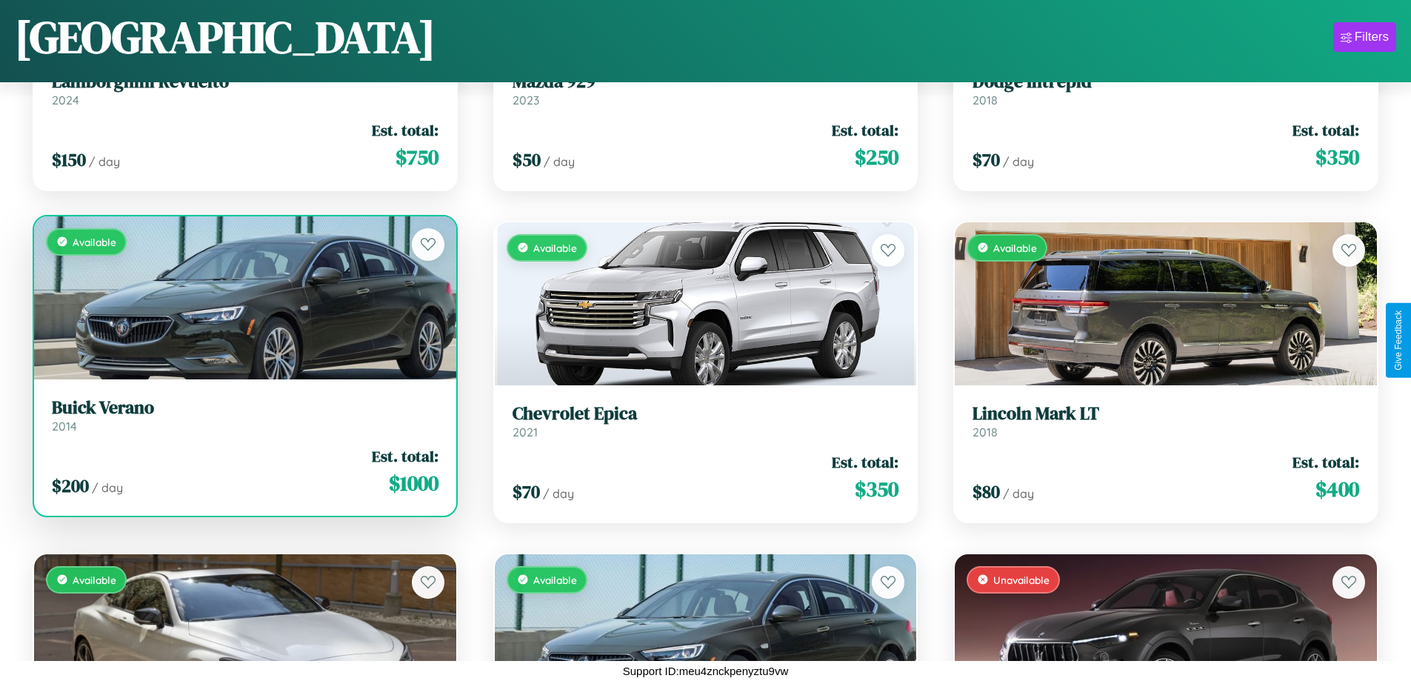
click at [243, 421] on link "Buick Verano 2014" at bounding box center [245, 415] width 387 height 36
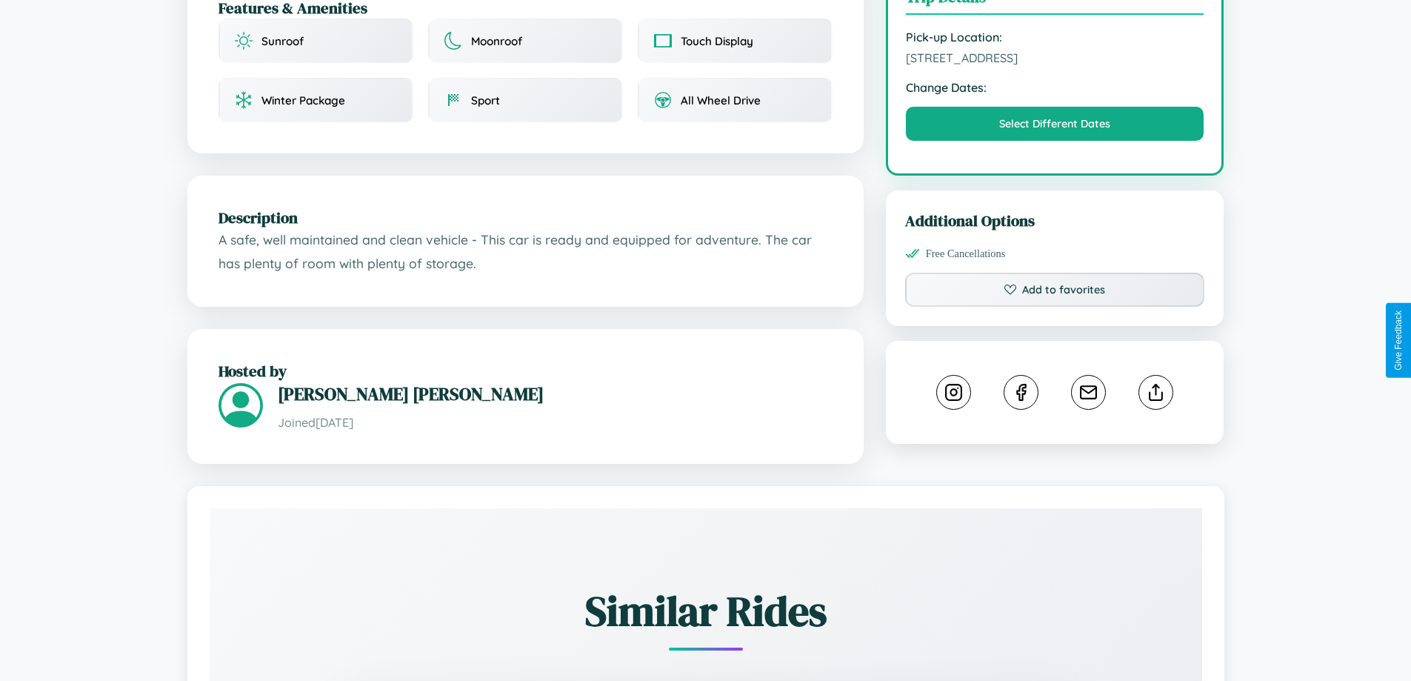
scroll to position [498, 0]
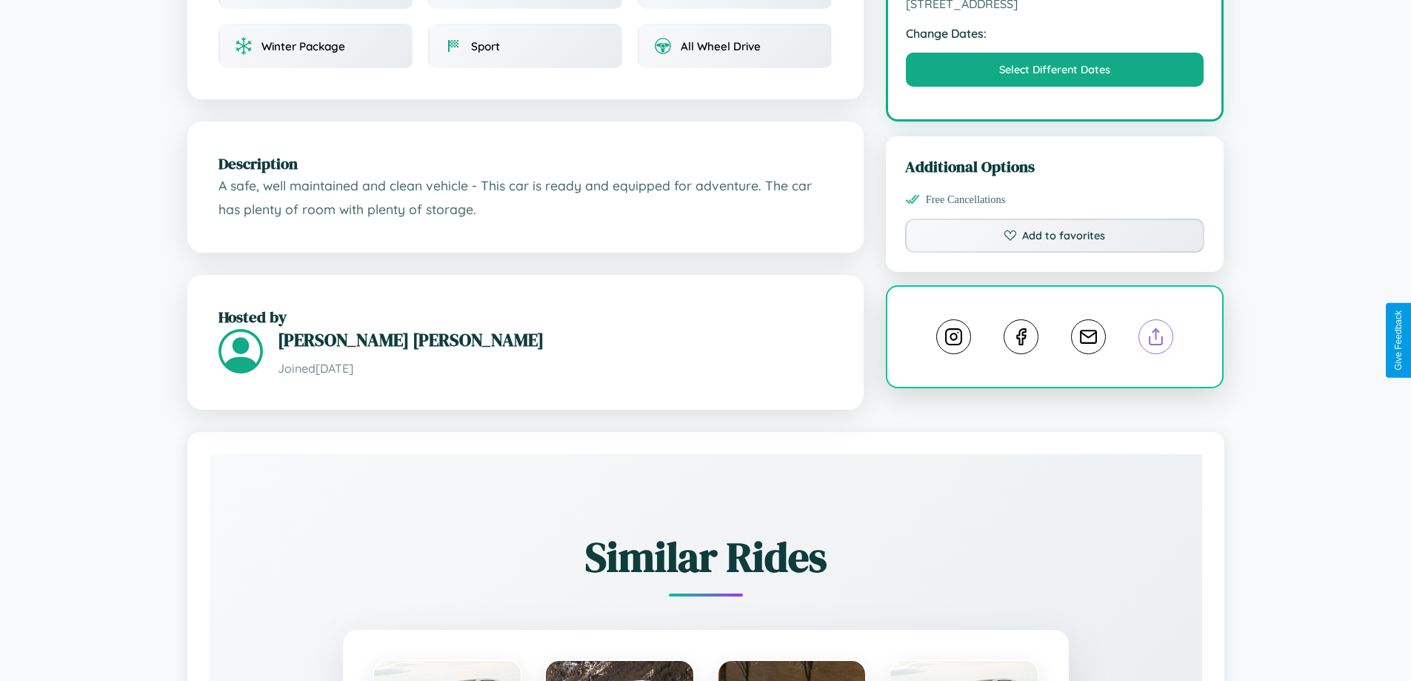
click at [1156, 338] on line at bounding box center [1156, 334] width 0 height 10
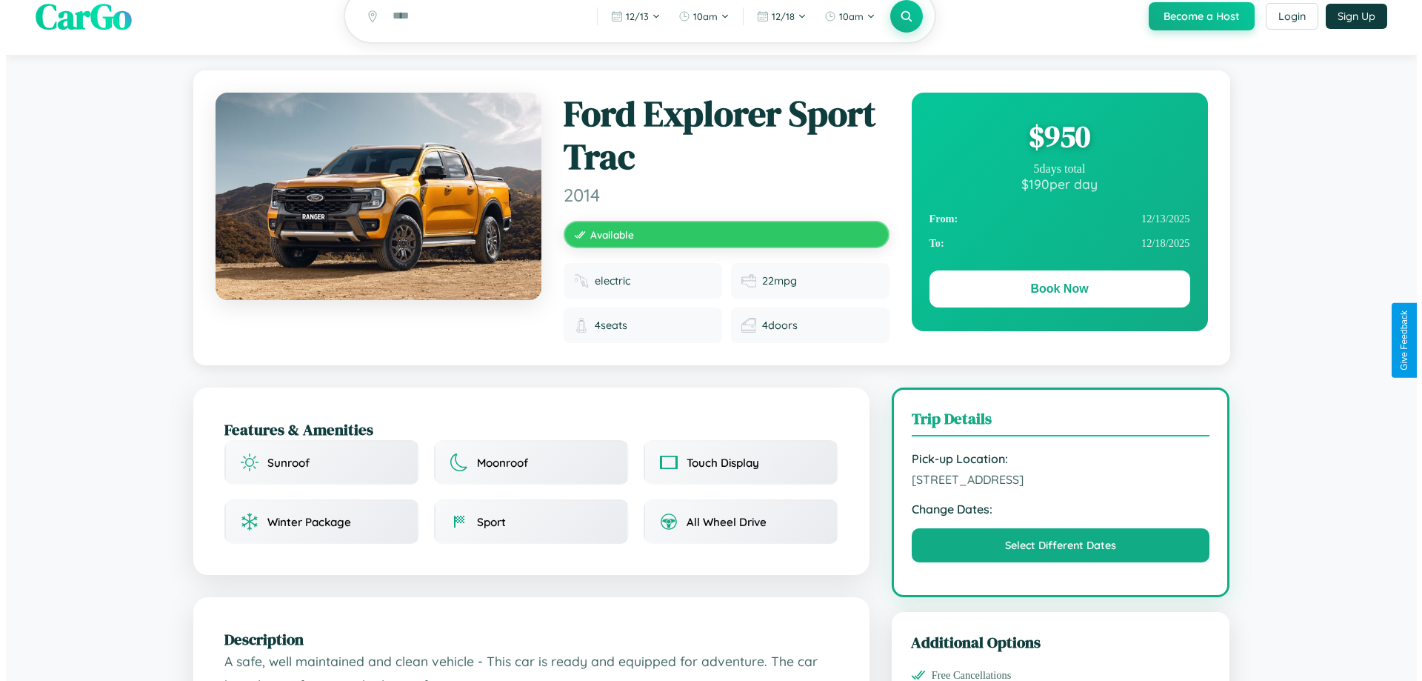
scroll to position [0, 0]
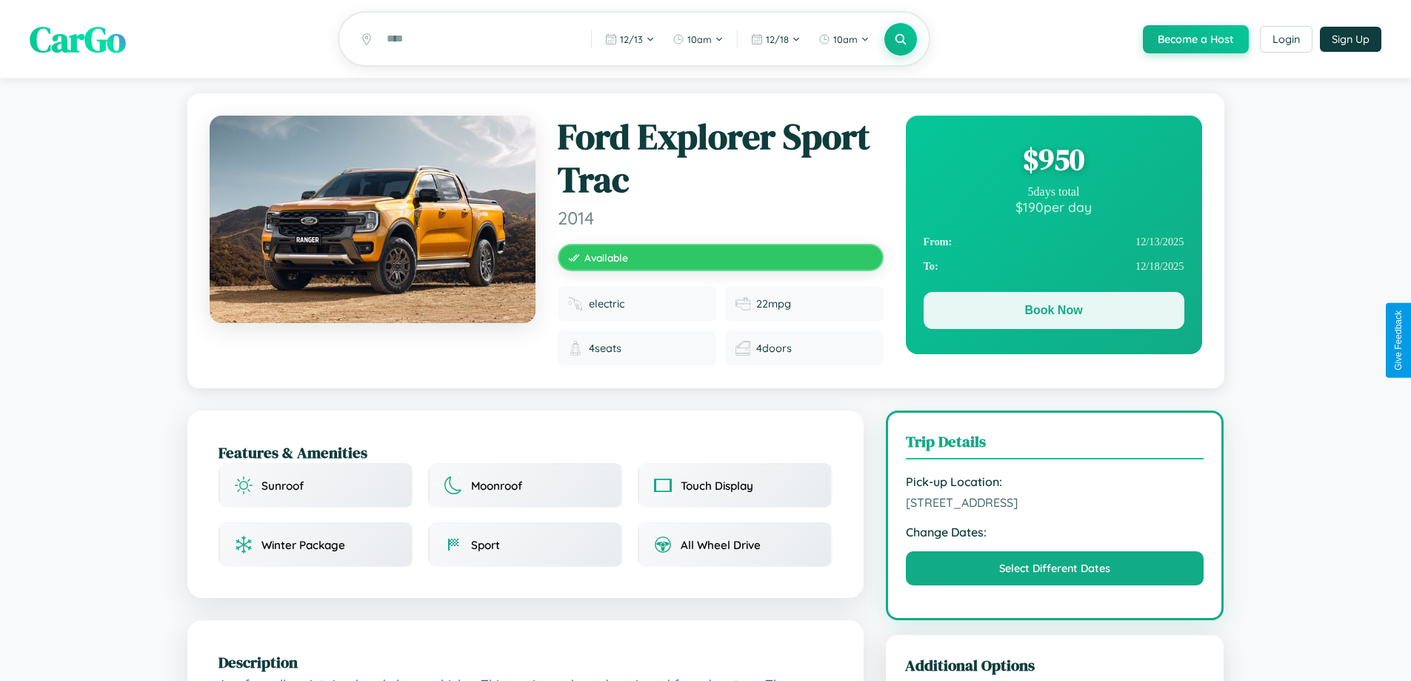
click at [1053, 313] on button "Book Now" at bounding box center [1053, 310] width 261 height 37
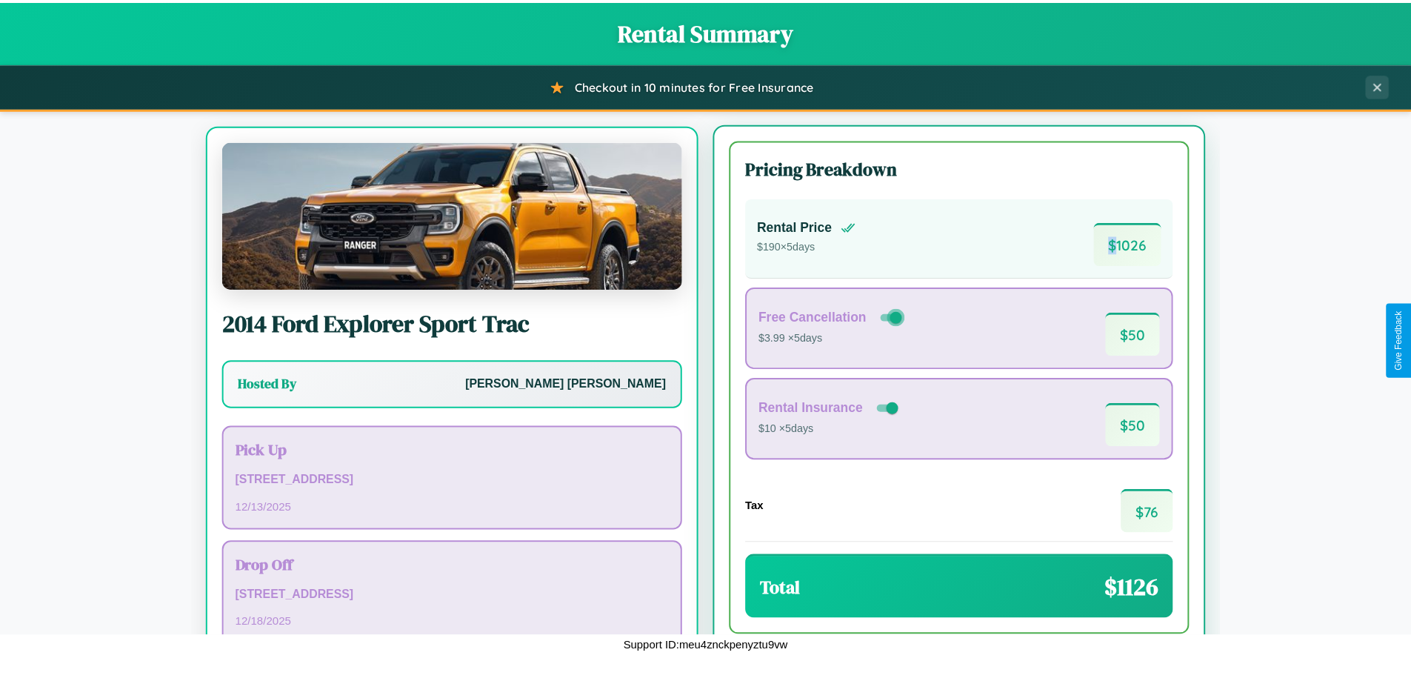
scroll to position [69, 0]
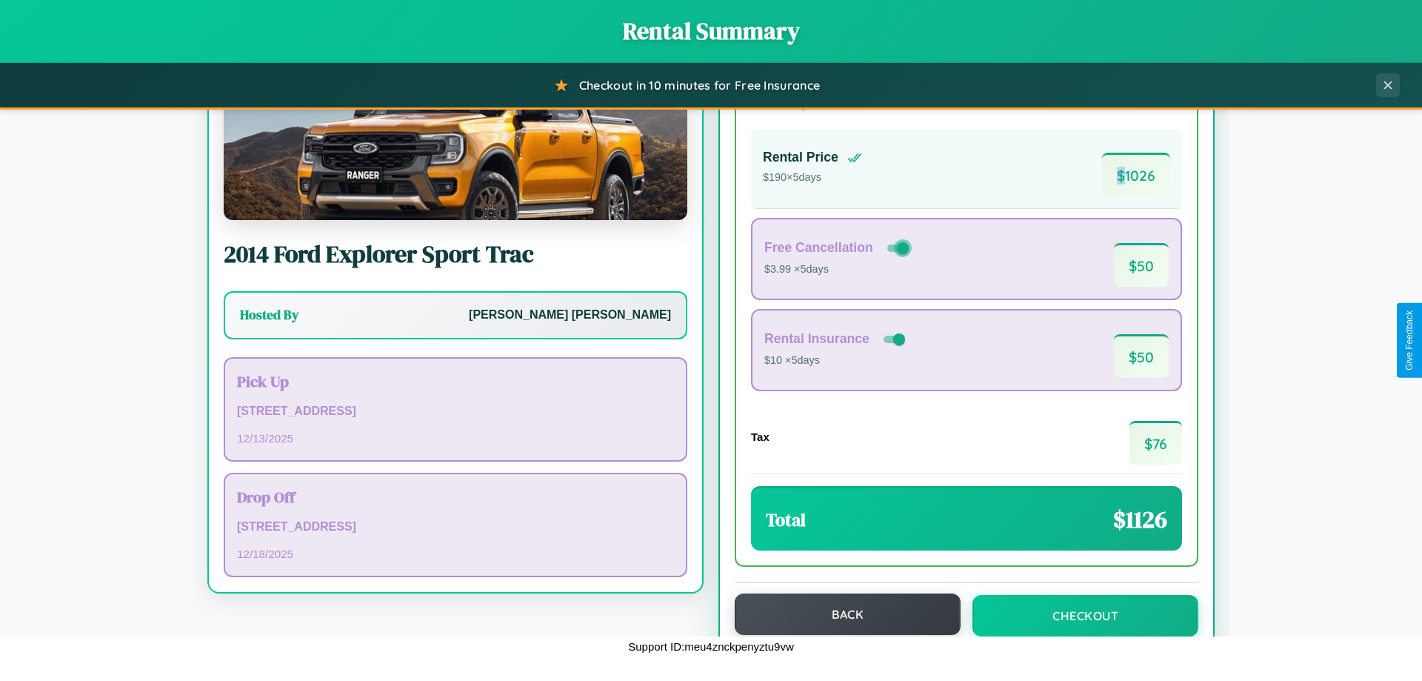
click at [841, 614] on button "Back" at bounding box center [848, 613] width 226 height 41
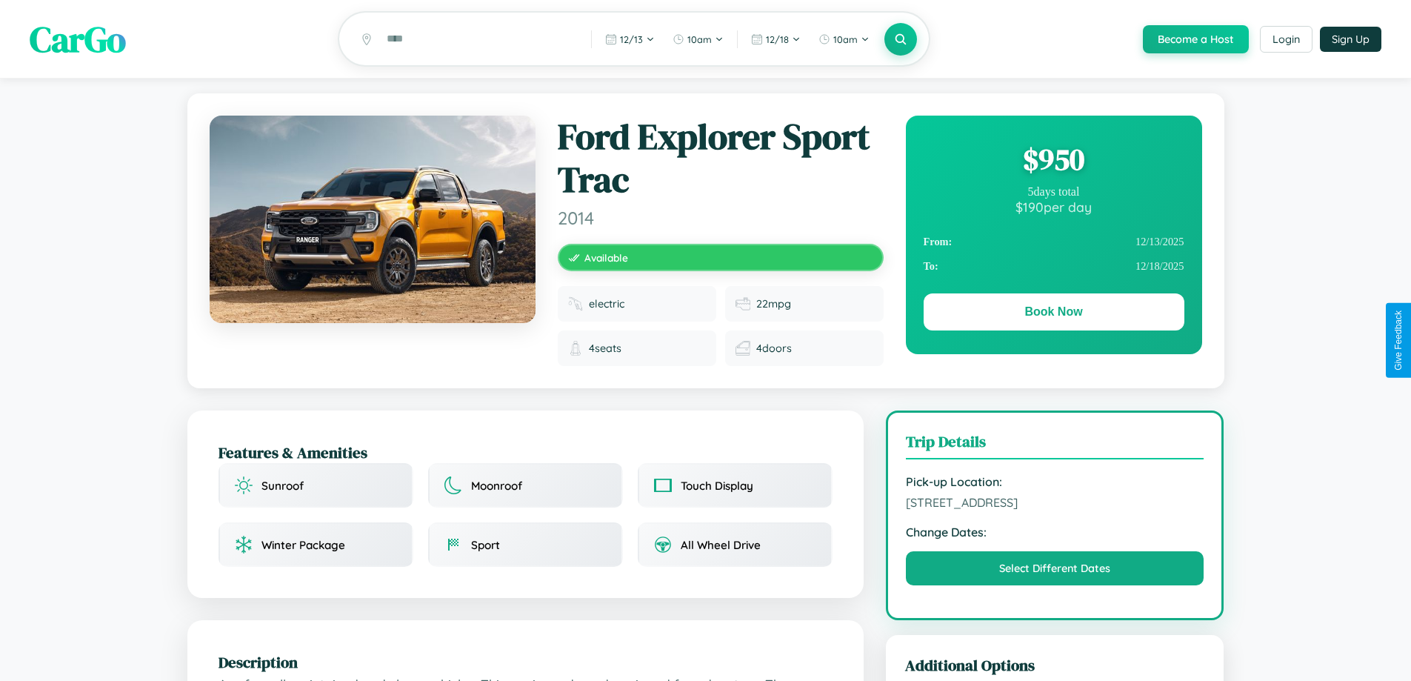
click at [1053, 161] on div "$ 950" at bounding box center [1053, 159] width 261 height 40
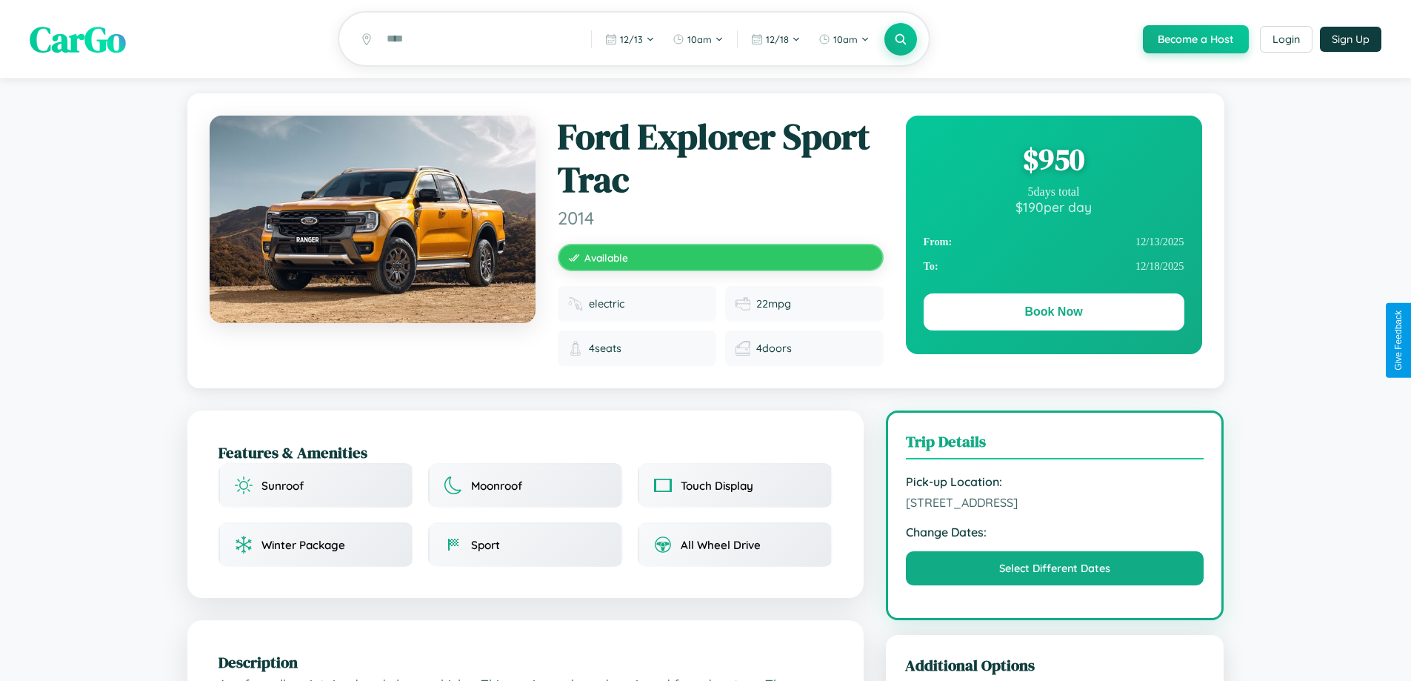
click at [1053, 161] on div "$ 950" at bounding box center [1053, 159] width 261 height 40
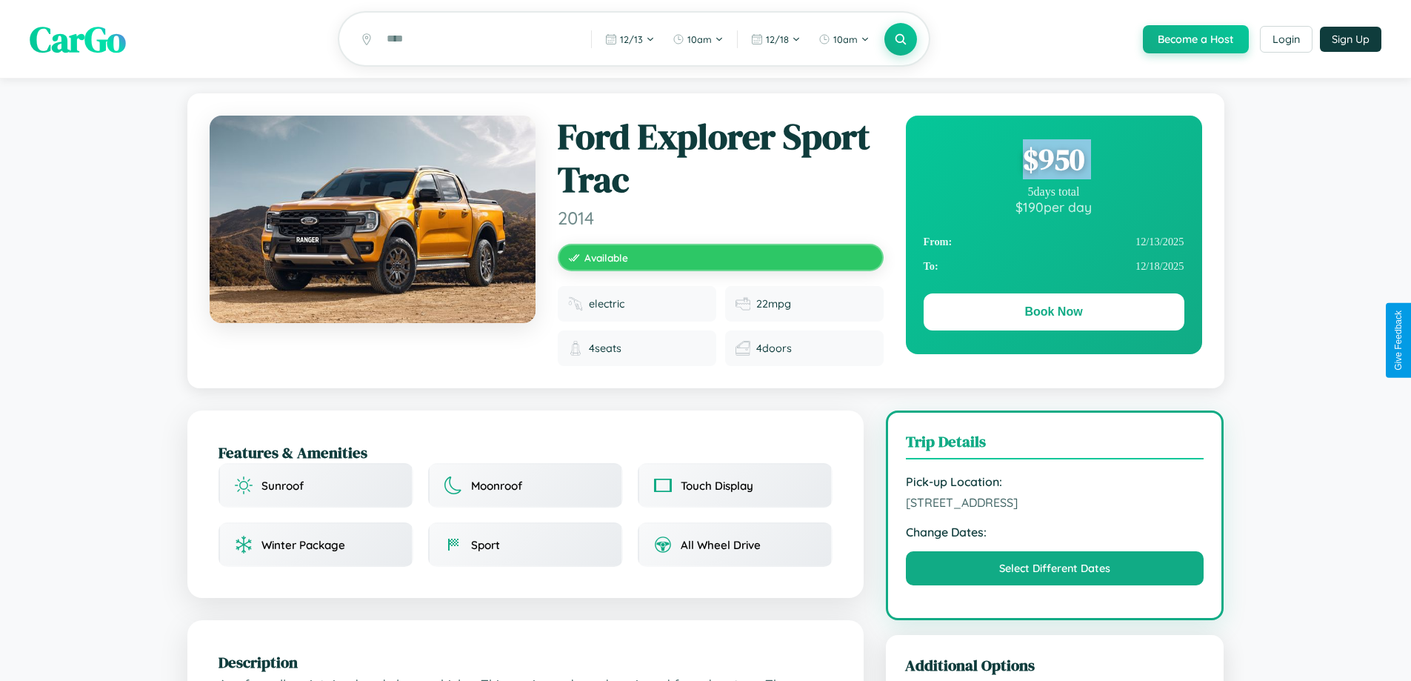
click at [1053, 161] on div "$ 950" at bounding box center [1053, 159] width 261 height 40
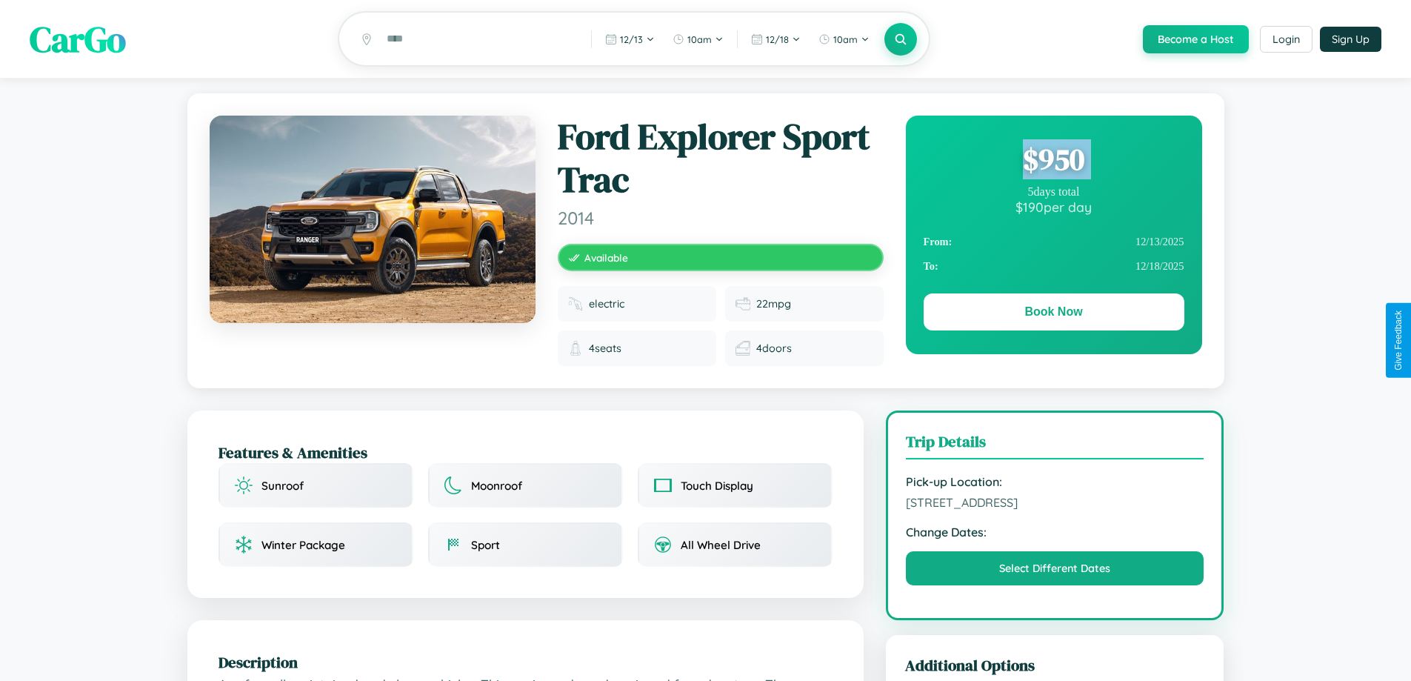
click at [1053, 161] on div "$ 950" at bounding box center [1053, 159] width 261 height 40
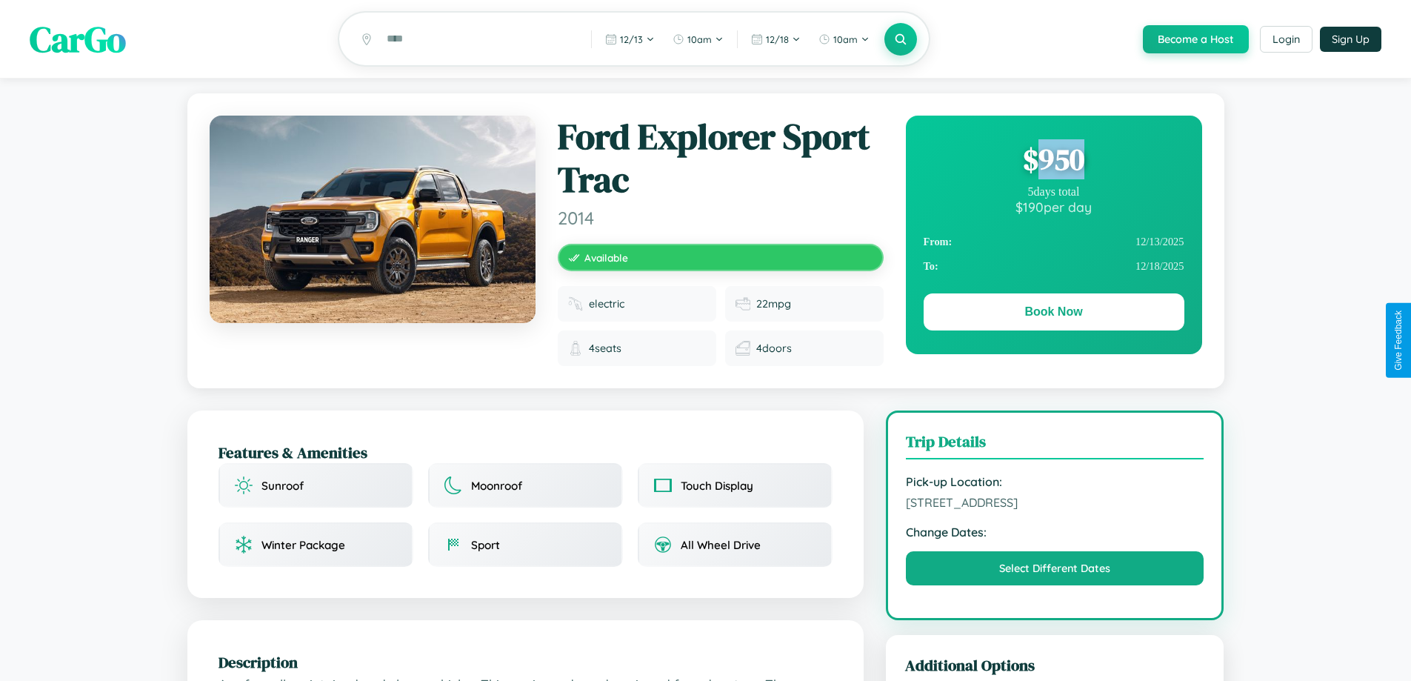
click at [1053, 161] on div "$ 950" at bounding box center [1053, 159] width 261 height 40
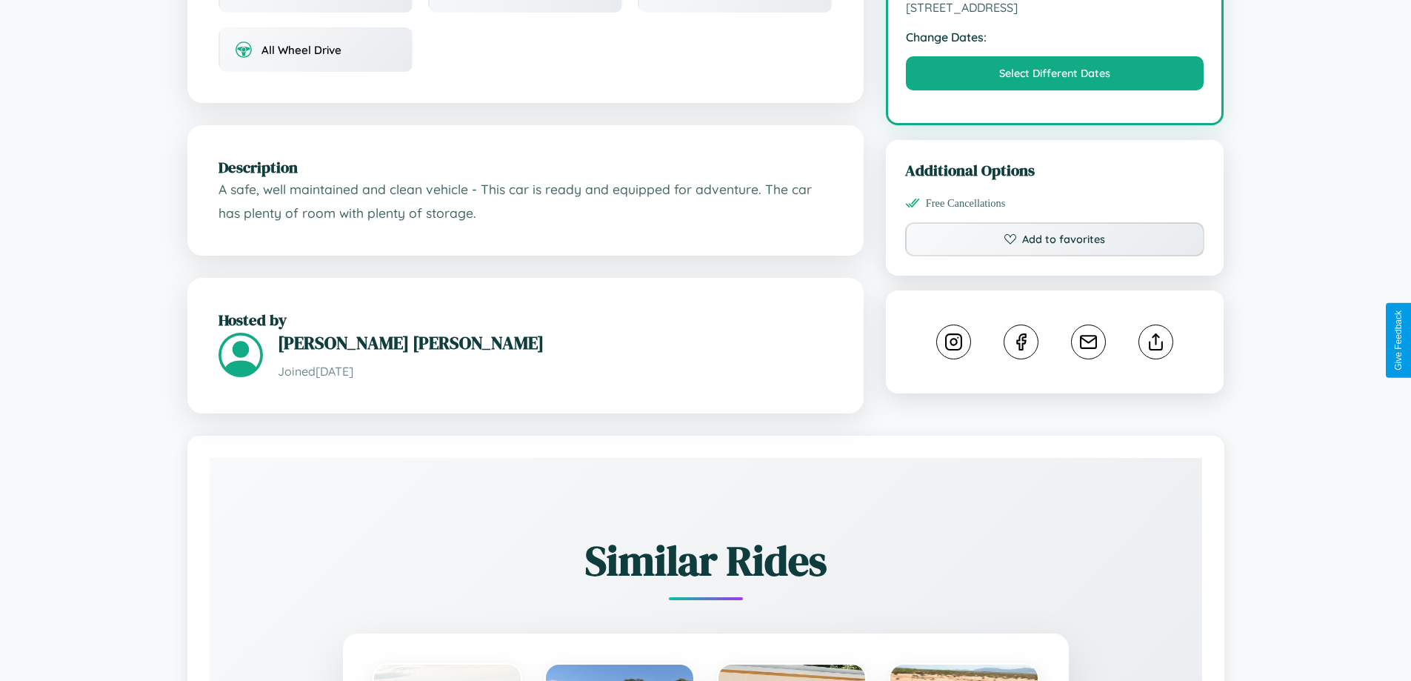
scroll to position [487, 0]
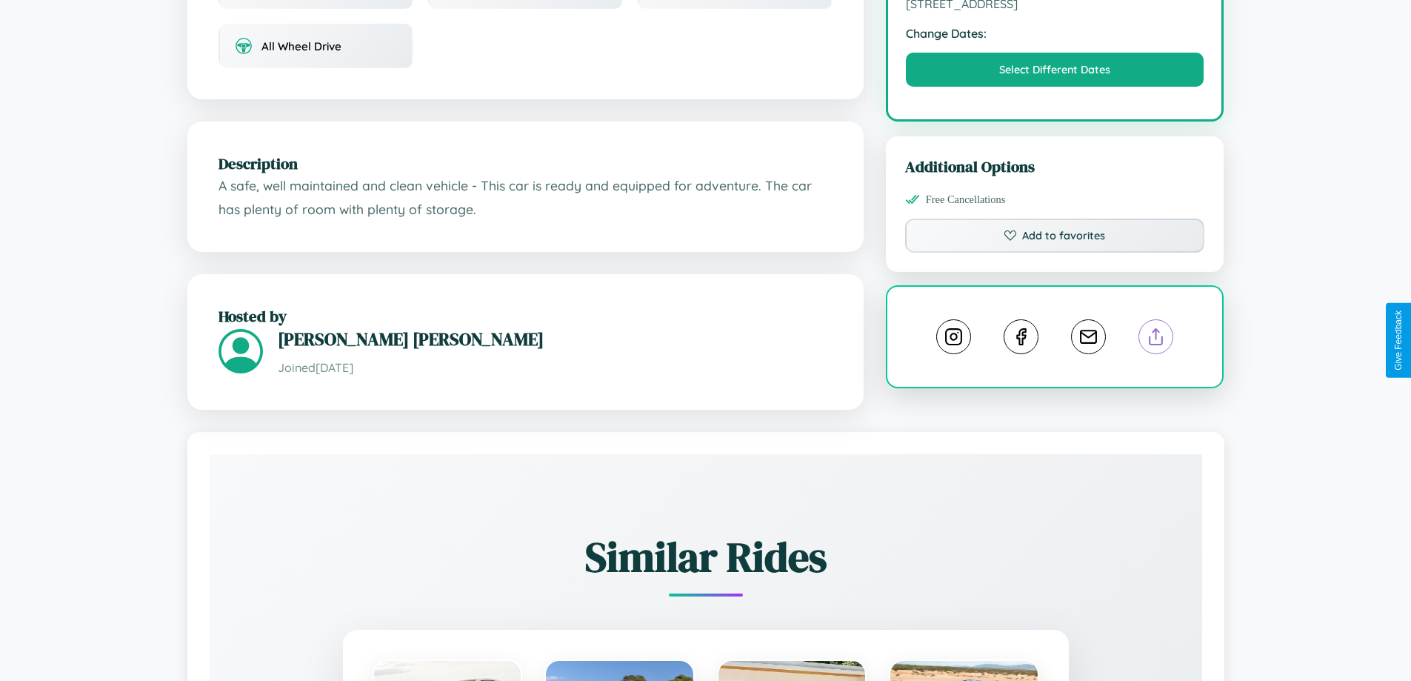
click at [1156, 338] on line at bounding box center [1156, 334] width 0 height 10
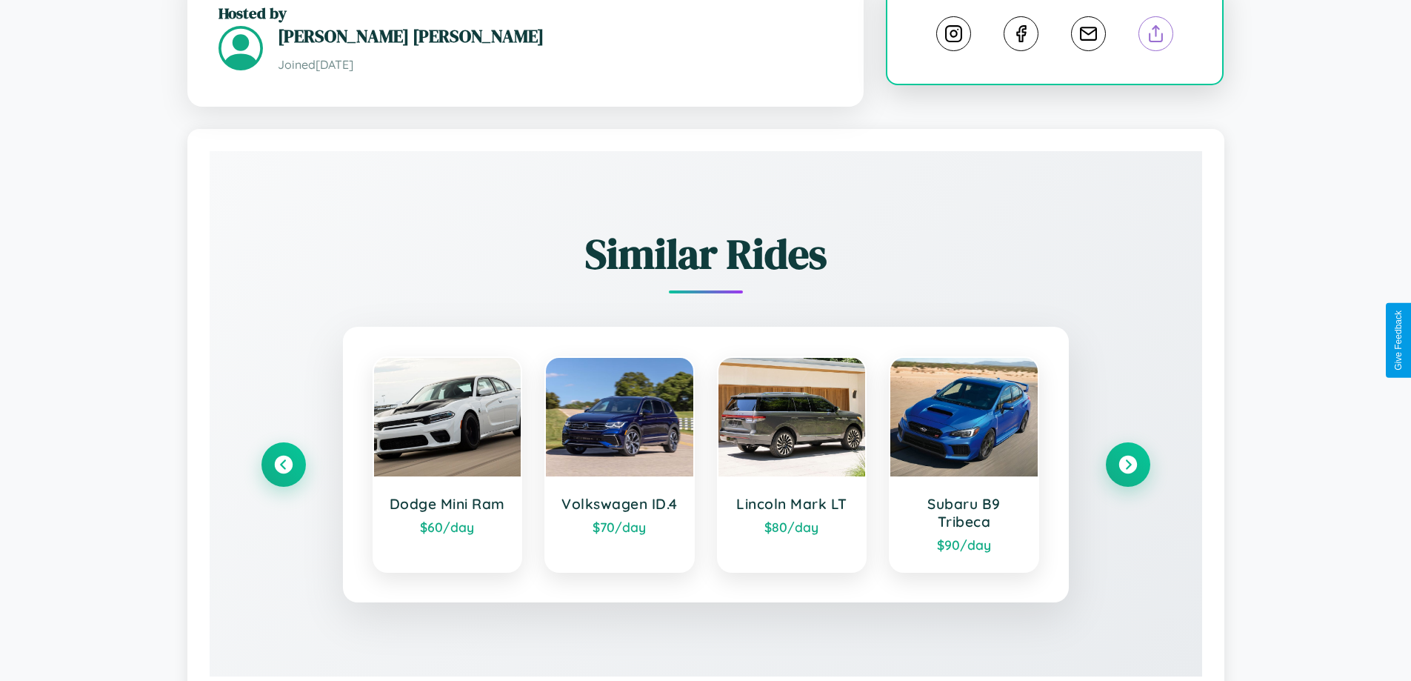
scroll to position [844, 0]
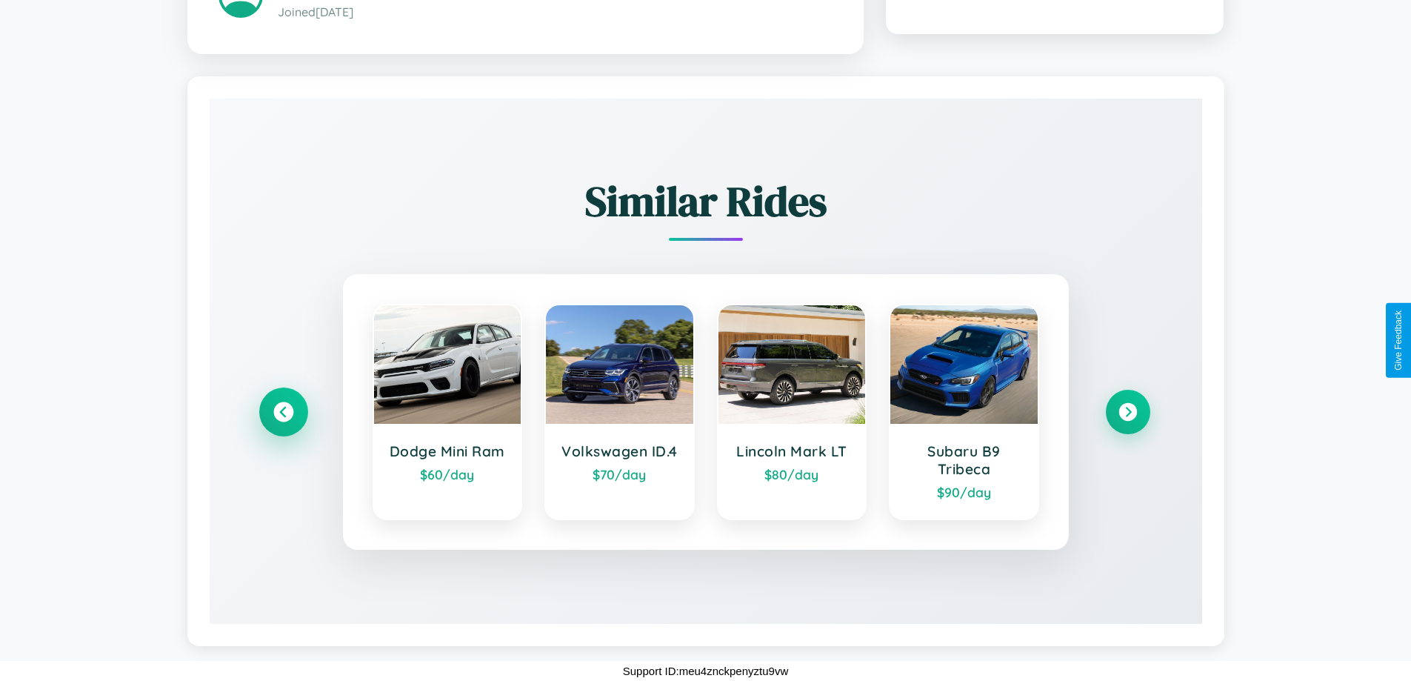
click at [283, 412] on icon at bounding box center [283, 412] width 20 height 20
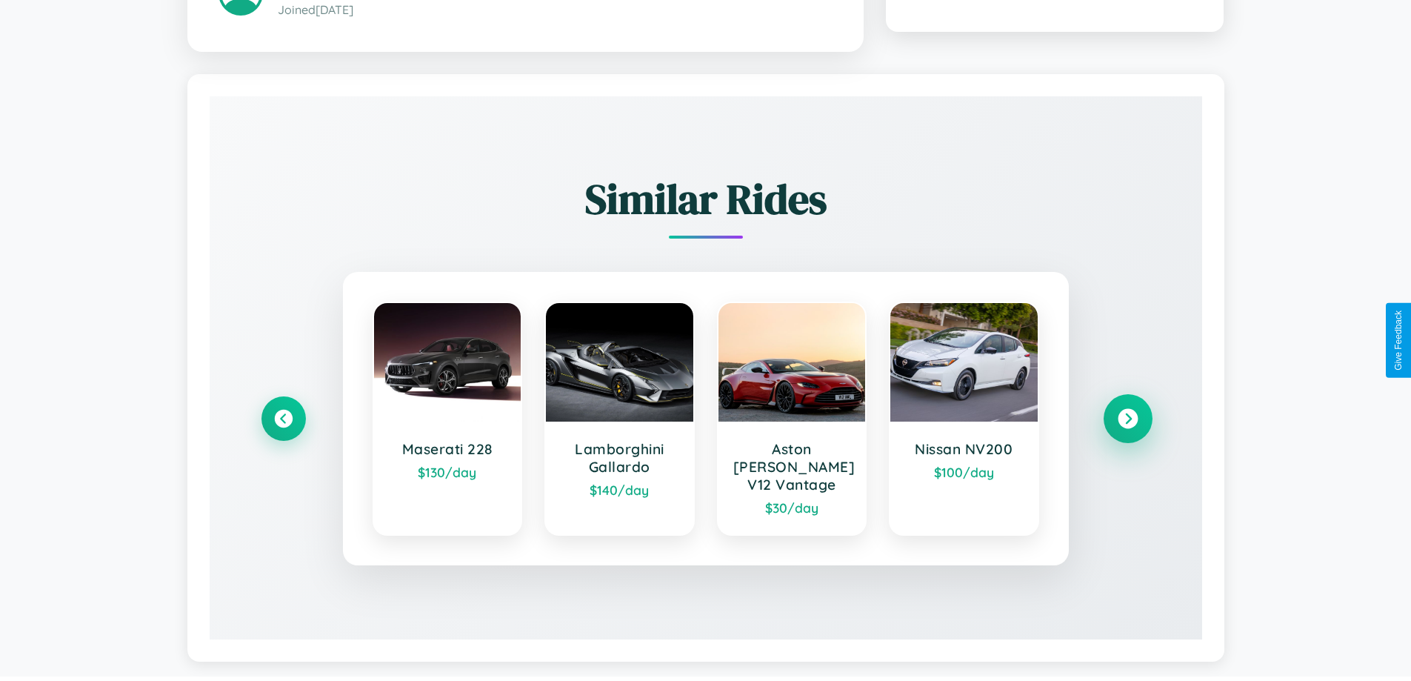
click at [1127, 412] on icon at bounding box center [1128, 419] width 20 height 20
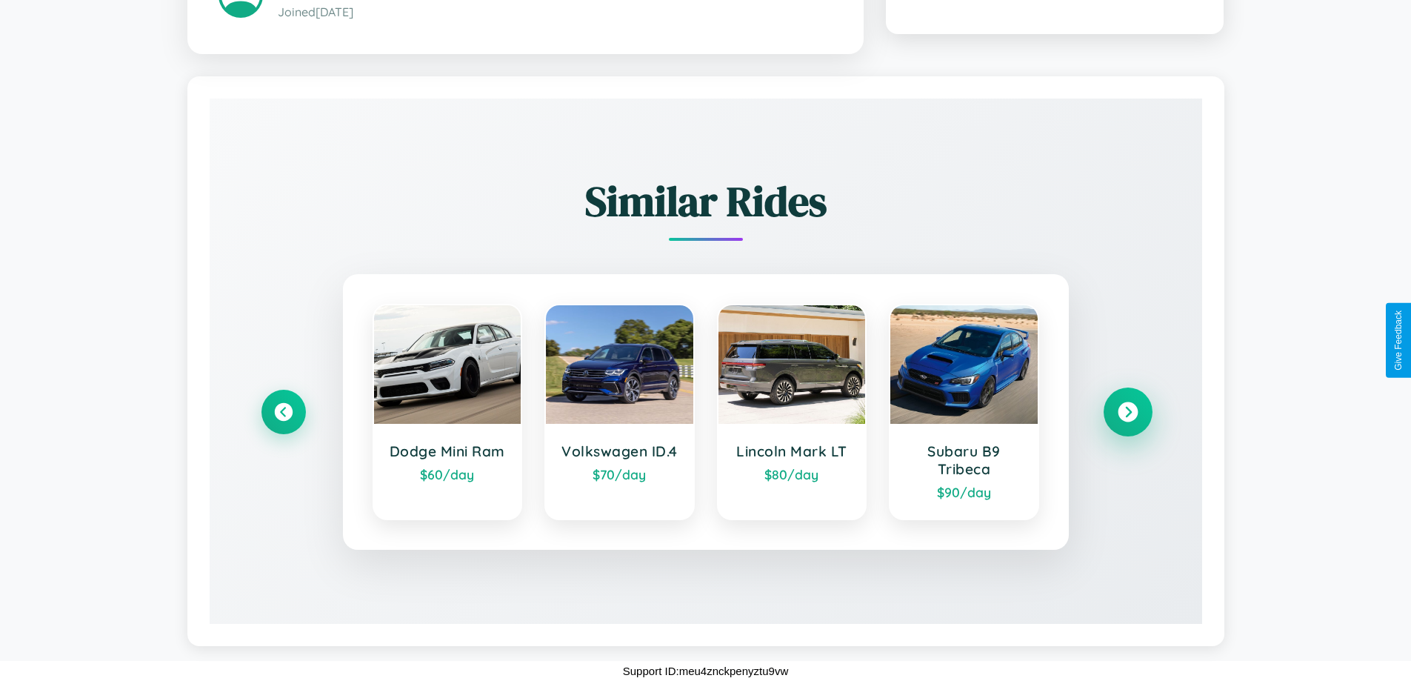
click at [1127, 412] on icon at bounding box center [1128, 412] width 20 height 20
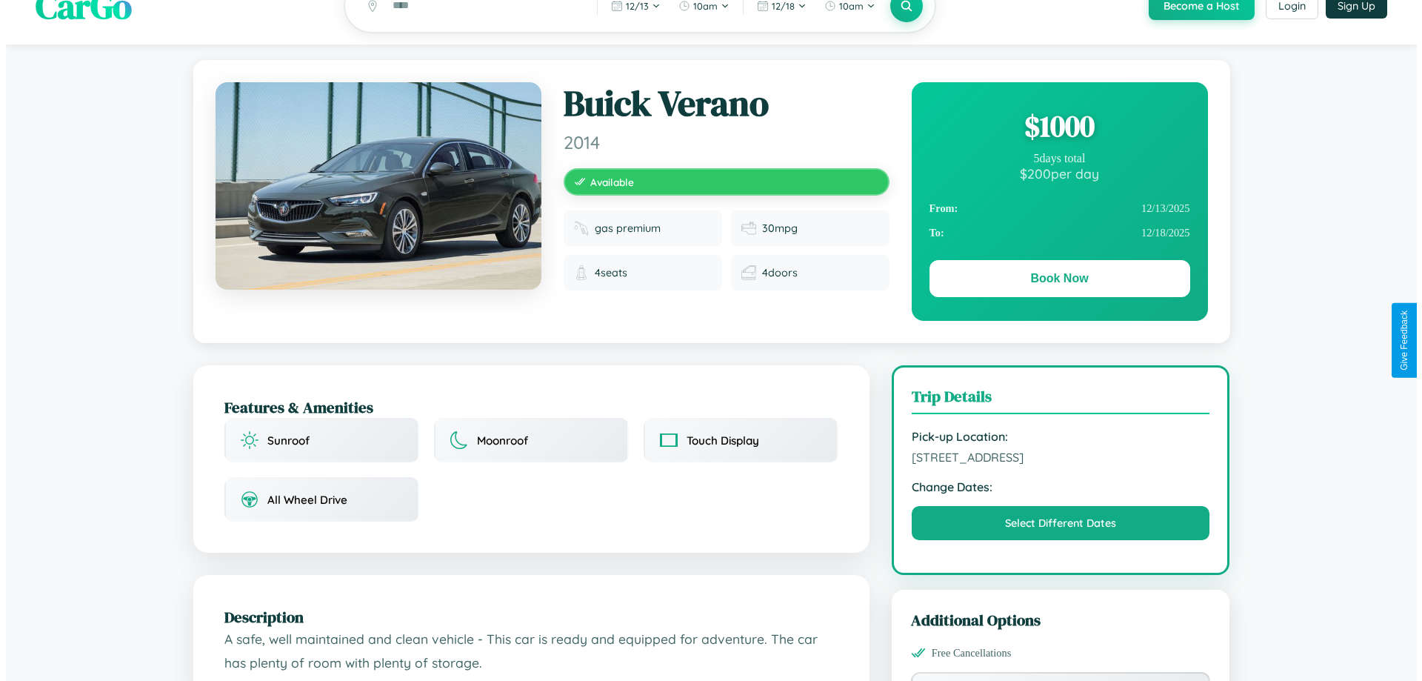
scroll to position [0, 0]
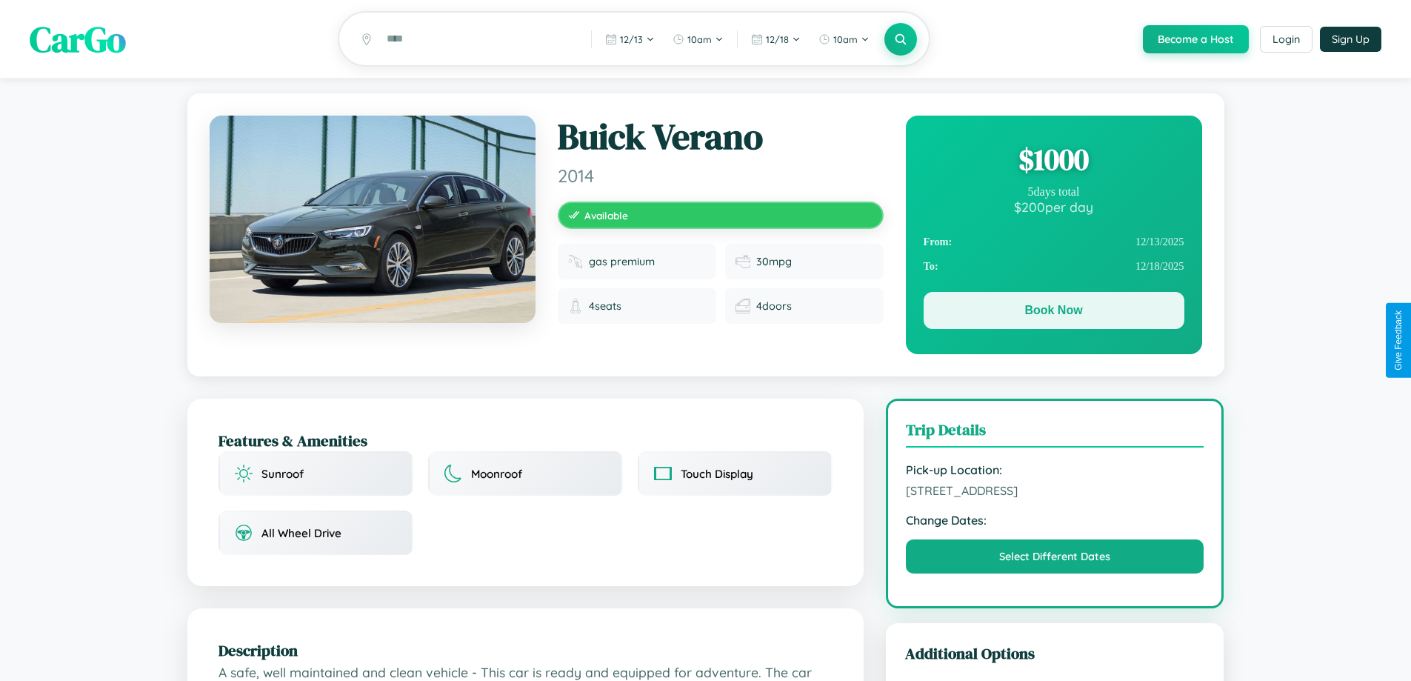
click at [1053, 313] on button "Book Now" at bounding box center [1053, 310] width 261 height 37
